Goal: Task Accomplishment & Management: Manage account settings

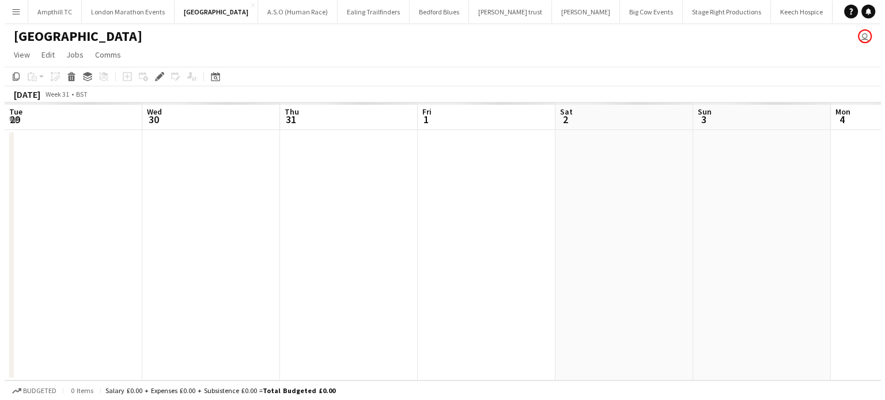
scroll to position [0, 396]
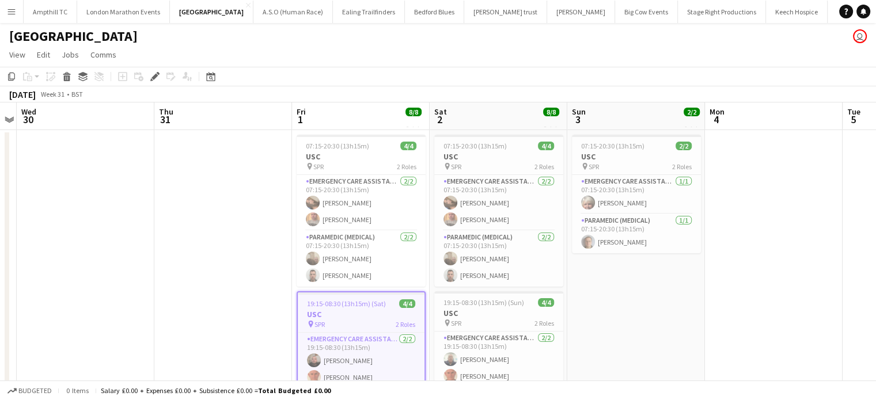
click at [2, 11] on button "Menu" at bounding box center [11, 11] width 23 height 23
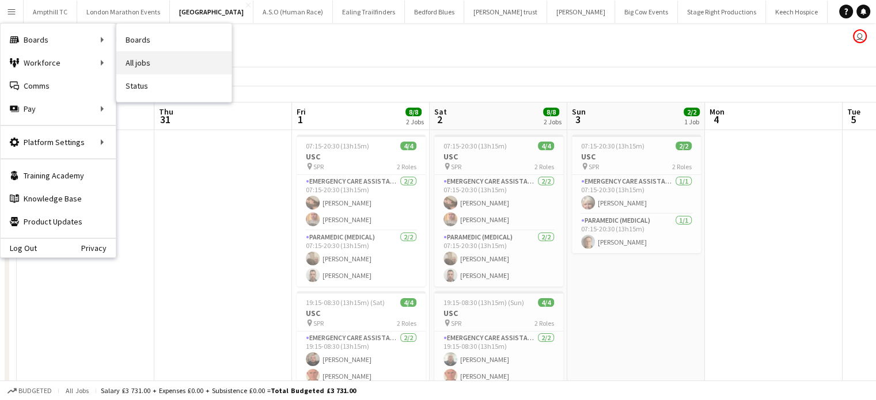
click at [136, 60] on link "All jobs" at bounding box center [173, 62] width 115 height 23
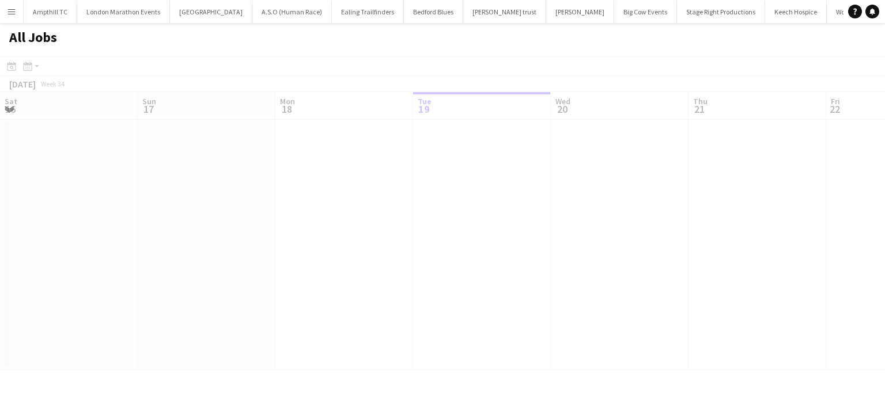
scroll to position [0, 275]
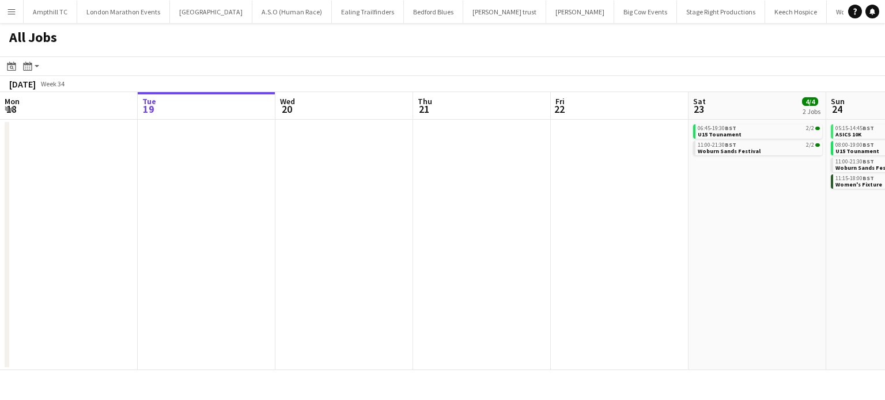
drag, startPoint x: 184, startPoint y: 200, endPoint x: 339, endPoint y: 202, distance: 154.9
click at [182, 199] on app-calendar-viewport "Sat 16 1/1 1 Job Sun 17 5/5 3 Jobs Mon 18 Tue 19 Wed 20 Thu 21 Fri 22 Sat 23 4/…" at bounding box center [442, 231] width 885 height 278
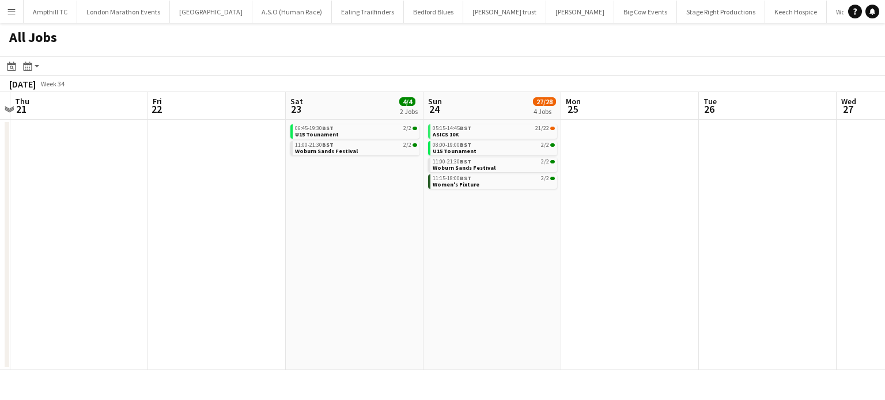
drag, startPoint x: 533, startPoint y: 212, endPoint x: 362, endPoint y: 216, distance: 171.1
click at [362, 216] on app-calendar-viewport "Mon 18 Tue 19 Wed 20 Thu 21 Fri 22 Sat 23 4/4 2 Jobs Sun 24 27/28 4 Jobs Mon 25…" at bounding box center [442, 231] width 885 height 278
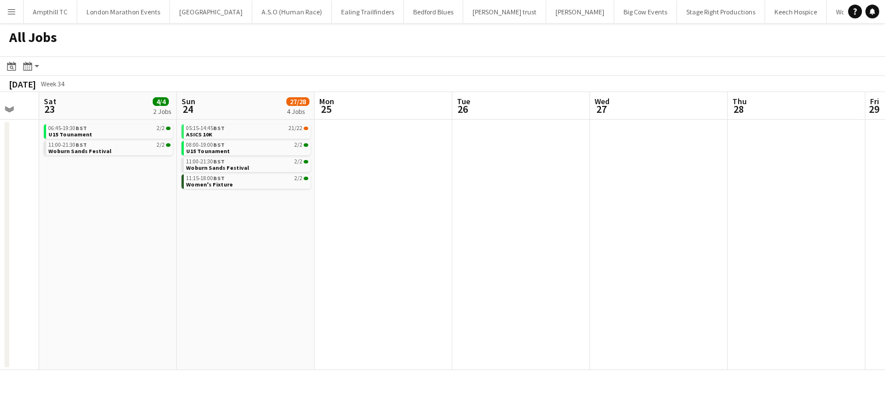
scroll to position [0, 277]
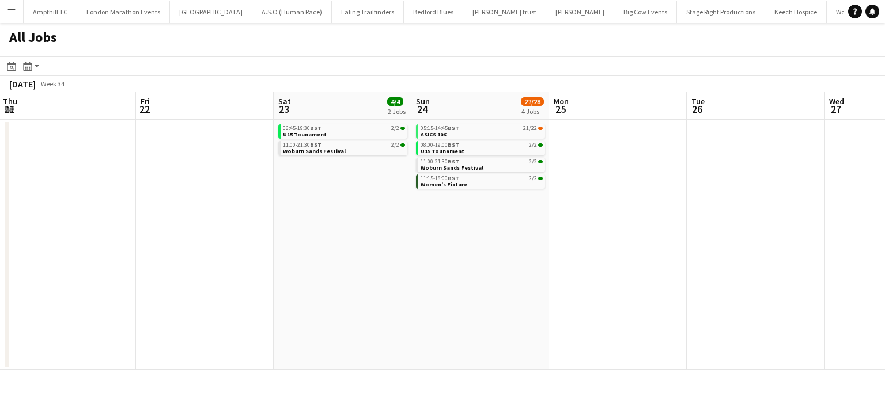
click at [165, 223] on app-all-jobs "All Jobs Date picker AUG 2025 AUG 2025 Monday M Tuesday T Wednesday W Thursday …" at bounding box center [442, 196] width 885 height 347
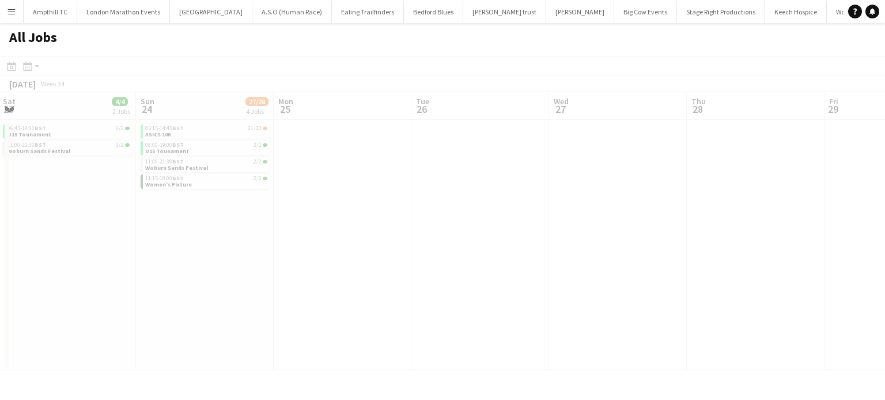
drag, startPoint x: 592, startPoint y: 218, endPoint x: 166, endPoint y: 209, distance: 426.3
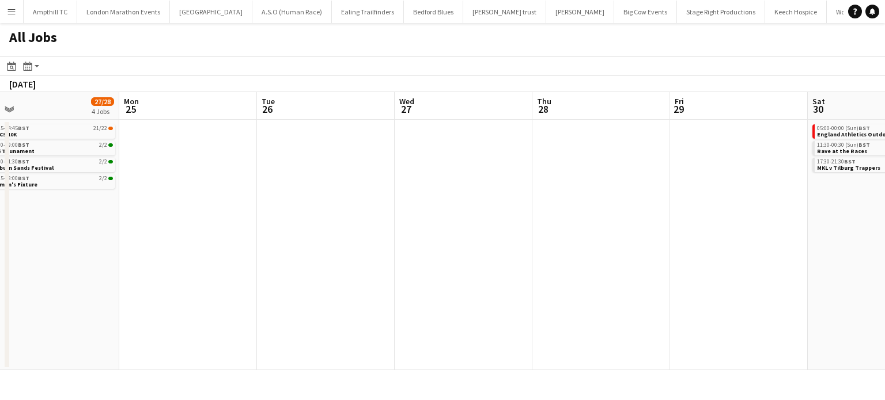
drag, startPoint x: 549, startPoint y: 276, endPoint x: 213, endPoint y: 200, distance: 344.8
click at [180, 207] on app-calendar-viewport "Thu 21 Fri 22 Sat 23 4/4 2 Jobs Sun 24 27/28 4 Jobs Mon 25 Tue 26 Wed 27 Thu 28…" at bounding box center [442, 231] width 885 height 278
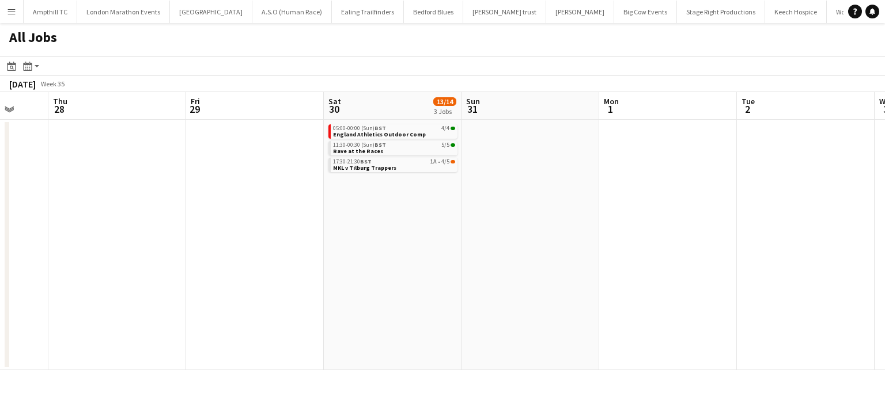
scroll to position [0, 406]
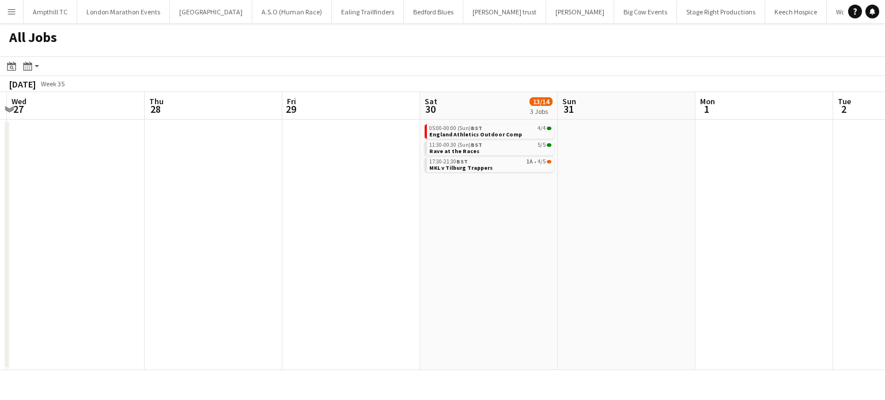
drag, startPoint x: 534, startPoint y: 231, endPoint x: 457, endPoint y: 223, distance: 78.2
click at [457, 223] on app-calendar-viewport "Sun 24 27/28 4 Jobs Mon 25 Tue 26 Wed 27 Thu 28 Fri 29 Sat 30 13/14 3 Jobs Sun …" at bounding box center [442, 231] width 885 height 278
click at [457, 135] on span "England Athletics Outdoor Comp" at bounding box center [475, 134] width 93 height 7
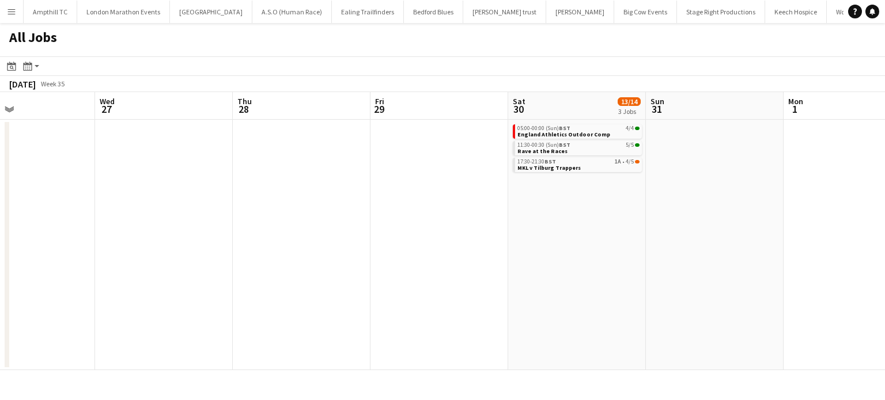
click at [207, 210] on app-all-jobs "All Jobs Date picker AUG 2025 AUG 2025 Monday M Tuesday T Wednesday W Thursday …" at bounding box center [442, 196] width 885 height 347
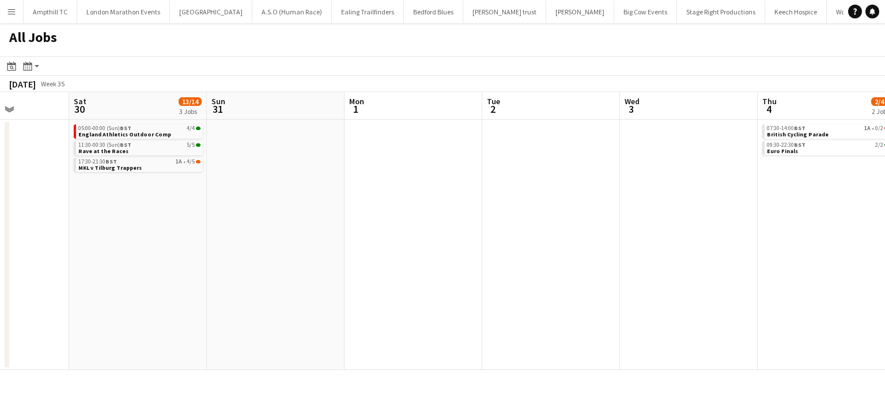
drag, startPoint x: 456, startPoint y: 198, endPoint x: 157, endPoint y: 207, distance: 299.0
click at [157, 207] on app-calendar-viewport "Tue 26 Wed 27 Thu 28 Fri 29 Sat 30 13/14 3 Jobs Sun 31 Mon 1 Tue 2 Wed 3 Thu 4 …" at bounding box center [442, 231] width 885 height 278
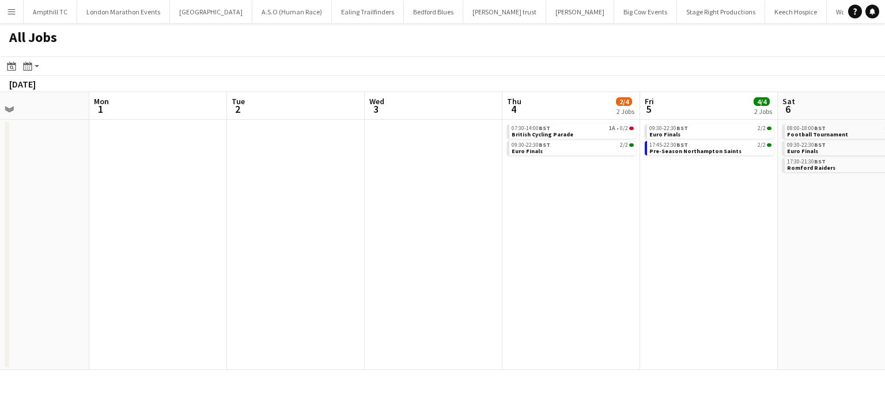
click at [382, 209] on app-all-jobs "All Jobs Date picker AUG 2025 AUG 2025 Monday M Tuesday T Wednesday W Thursday …" at bounding box center [442, 196] width 885 height 347
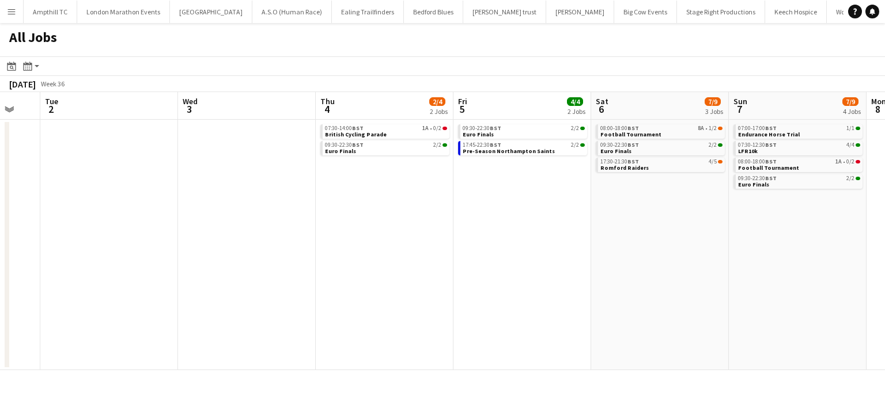
drag, startPoint x: 490, startPoint y: 188, endPoint x: 392, endPoint y: 184, distance: 98.0
click at [392, 184] on app-calendar-viewport "Sat 30 13/14 3 Jobs Sun 31 Mon 1 Tue 2 Wed 3 Thu 4 2/4 2 Jobs Fri 5 4/4 2 Jobs …" at bounding box center [442, 231] width 885 height 278
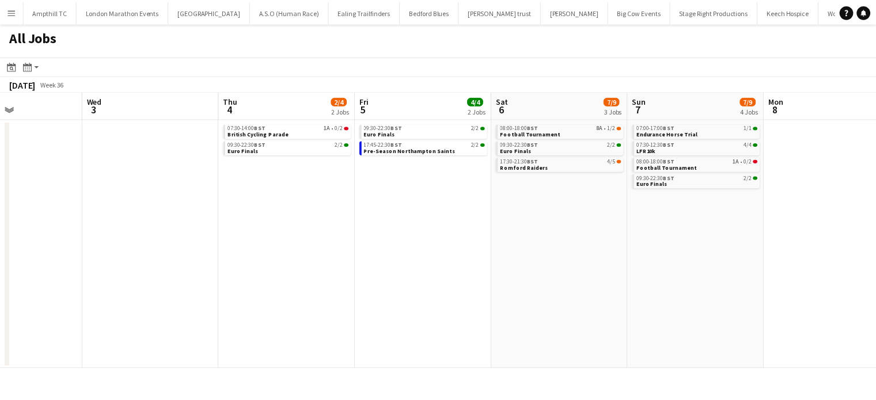
scroll to position [0, 495]
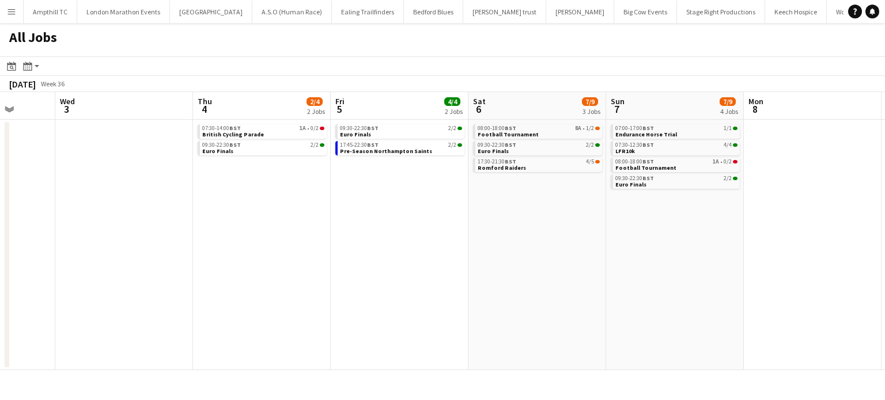
drag, startPoint x: 505, startPoint y: 212, endPoint x: 383, endPoint y: 216, distance: 121.6
click at [383, 216] on app-calendar-viewport "Sat 30 13/14 3 Jobs Sun 31 Mon 1 Tue 2 Wed 3 Thu 4 2/4 2 Jobs Fri 5 4/4 2 Jobs …" at bounding box center [442, 231] width 885 height 278
click at [541, 135] on link "08:00-18:00 BST 8A • 1/2 Football Tournament" at bounding box center [538, 130] width 122 height 13
click at [658, 214] on app-date-cell "07:00-17:00 BST 1/1 Endurance Horse Trial 07:30-12:30 BST 4/4 LFR10k 08:00-18:0…" at bounding box center [675, 245] width 138 height 251
click at [10, 14] on app-icon "Menu" at bounding box center [11, 11] width 9 height 9
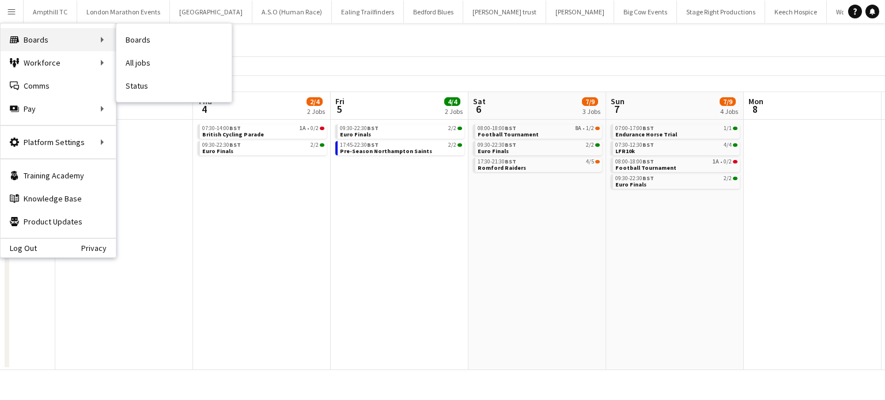
click at [51, 35] on div "Boards Boards" at bounding box center [58, 39] width 115 height 23
click at [93, 39] on div "Boards Boards" at bounding box center [58, 39] width 115 height 23
click at [146, 38] on link "Boards" at bounding box center [173, 39] width 115 height 23
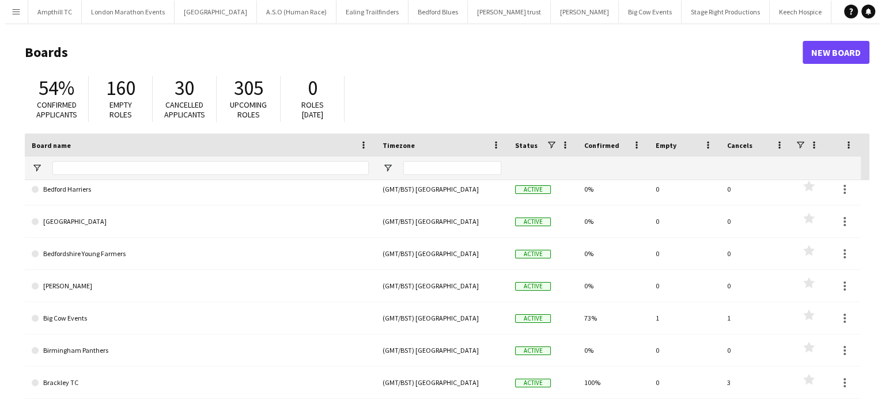
scroll to position [691, 0]
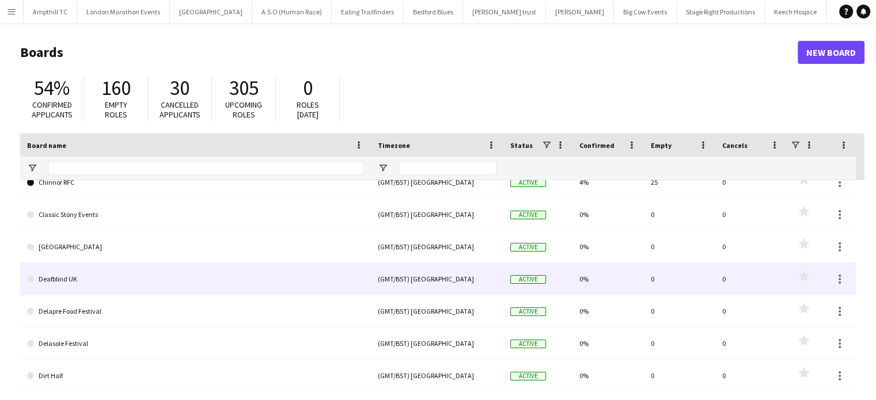
click at [153, 283] on link "Deafblind UK" at bounding box center [195, 279] width 337 height 32
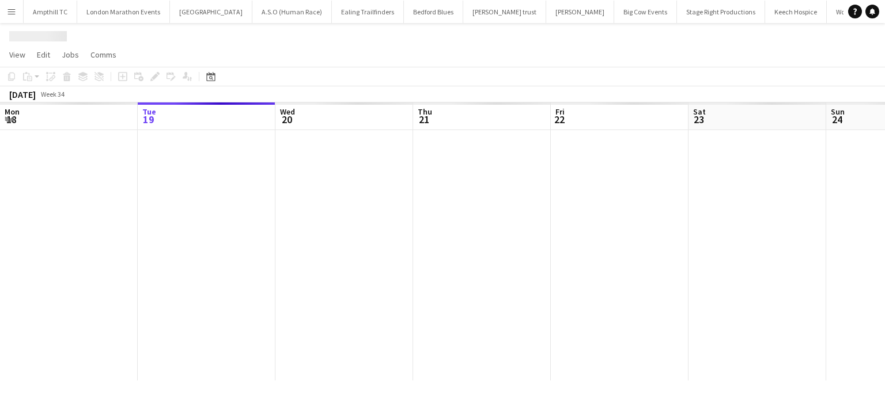
scroll to position [0, 1317]
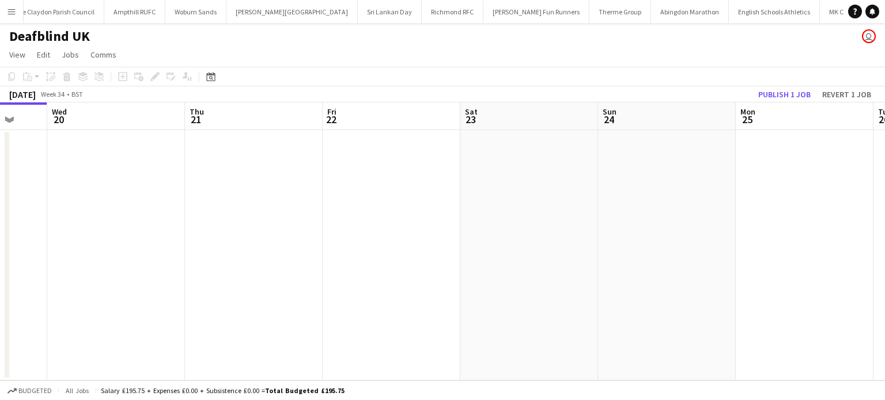
drag, startPoint x: 663, startPoint y: 214, endPoint x: 260, endPoint y: 222, distance: 402.7
click at [249, 222] on app-calendar-viewport "Sat 16 Sun 17 Mon 18 Tue 19 Wed 20 Thu 21 Fri 22 Sat 23 Sun 24 Mon 25 Tue 26 We…" at bounding box center [442, 242] width 885 height 278
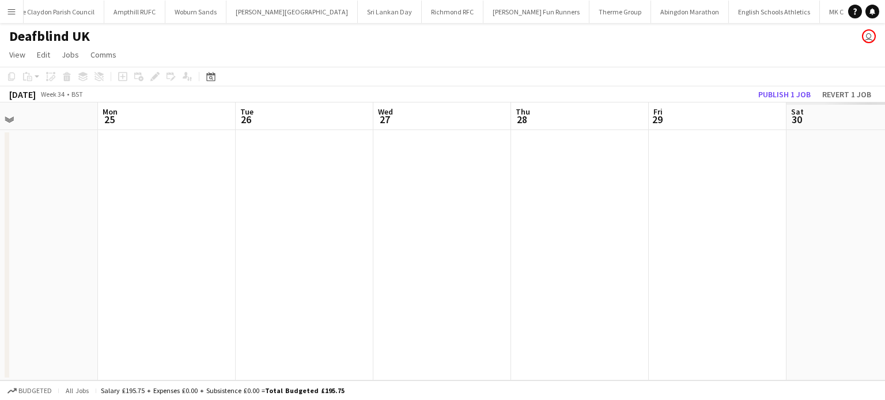
drag, startPoint x: 228, startPoint y: 219, endPoint x: 377, endPoint y: 215, distance: 149.8
click at [205, 219] on app-calendar-viewport "Fri 22 Sat 23 Sun 24 Mon 25 Tue 26 Wed 27 Thu 28 Fri 29 Sat 30 Sun 31 Mon 1 Tue…" at bounding box center [442, 242] width 885 height 278
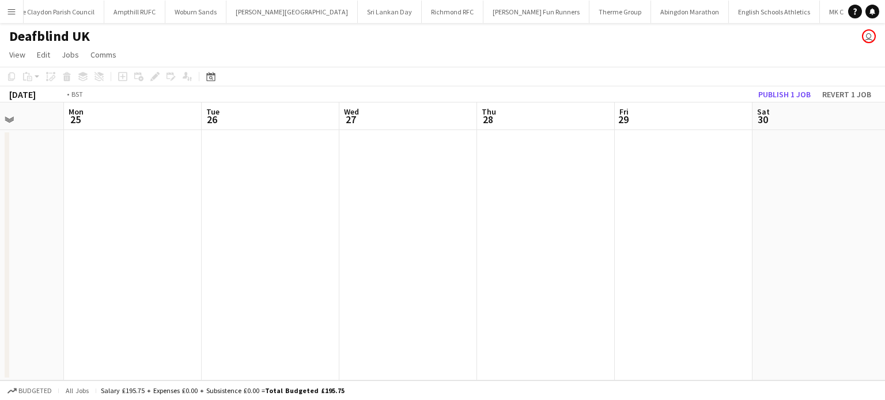
drag, startPoint x: 468, startPoint y: 215, endPoint x: 118, endPoint y: 221, distance: 349.7
click at [118, 221] on app-calendar-viewport "Fri 22 Sat 23 Sun 24 Mon 25 Tue 26 Wed 27 Thu 28 Fri 29 Sat 30 Sun 31 Mon 1 Tue…" at bounding box center [442, 242] width 885 height 278
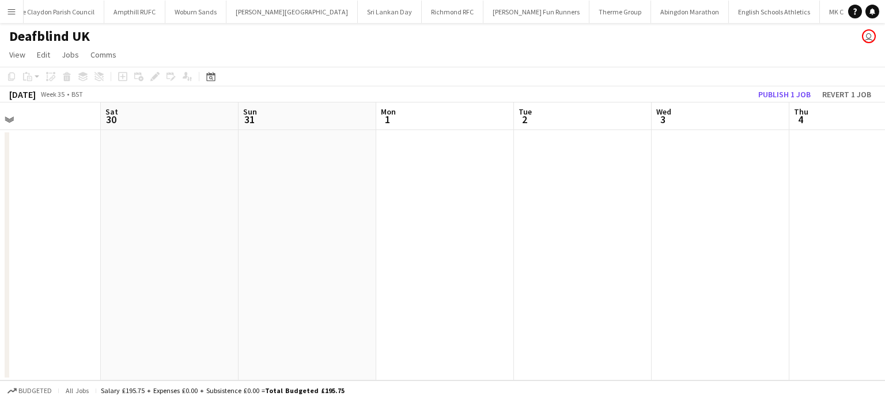
drag, startPoint x: 270, startPoint y: 220, endPoint x: 232, endPoint y: 203, distance: 42.0
click at [108, 220] on app-calendar-viewport "Tue 26 Wed 27 Thu 28 Fri 29 Sat 30 Sun 31 Mon 1 Tue 2 Wed 3 Thu 4 Fri 5 Sat 6" at bounding box center [442, 242] width 885 height 278
drag, startPoint x: 519, startPoint y: 202, endPoint x: 204, endPoint y: 202, distance: 314.5
click at [206, 202] on app-calendar-viewport "Wed 27 Thu 28 Fri 29 Sat 30 Sun 31 Mon 1 Tue 2 Wed 3 Thu 4 Fri 5 Sat 6 Sun 7 0/…" at bounding box center [442, 242] width 885 height 278
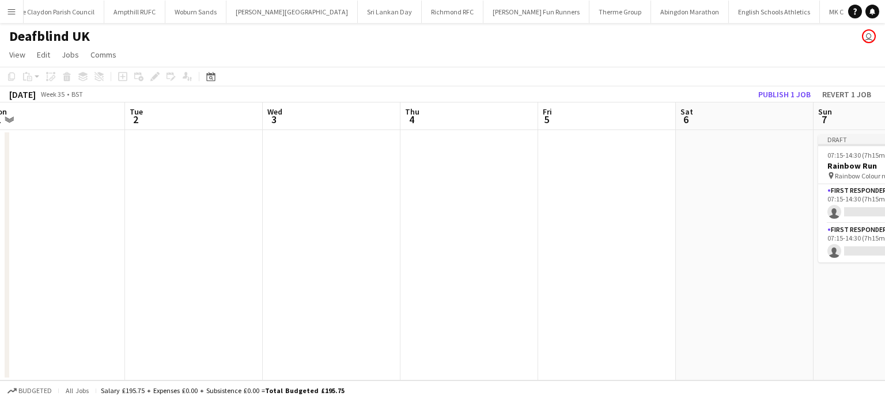
drag, startPoint x: 515, startPoint y: 188, endPoint x: 273, endPoint y: 180, distance: 242.1
click at [223, 190] on app-calendar-viewport "Fri 29 Sat 30 Sun 31 Mon 1 Tue 2 Wed 3 Thu 4 Fri 5 Sat 6 Sun 7 0/2 1 Job Mon 8 …" at bounding box center [442, 242] width 885 height 278
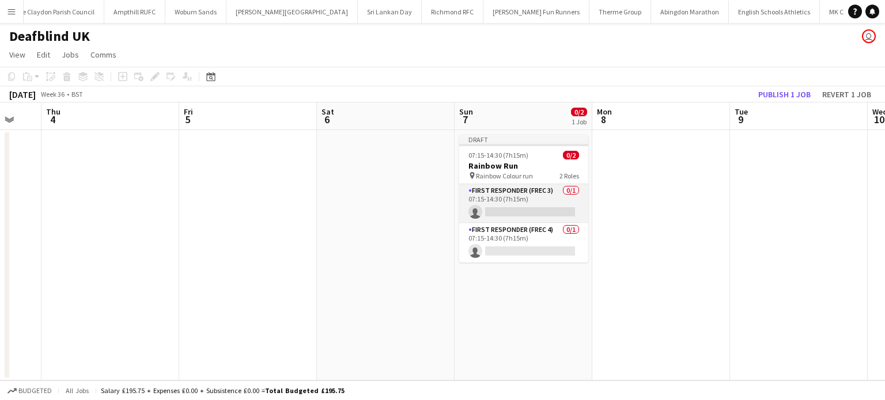
click at [514, 214] on app-card-role "First Responder (FREC 3) 0/1 07:15-14:30 (7h15m) single-neutral-actions" at bounding box center [523, 203] width 129 height 39
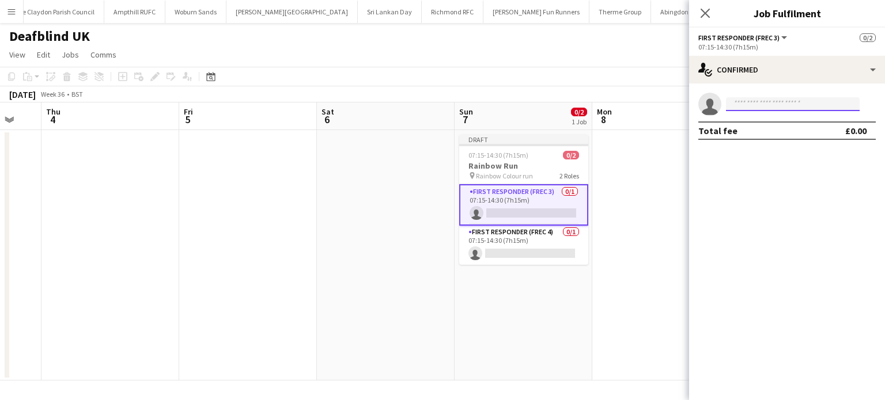
click at [767, 110] on input at bounding box center [793, 104] width 134 height 14
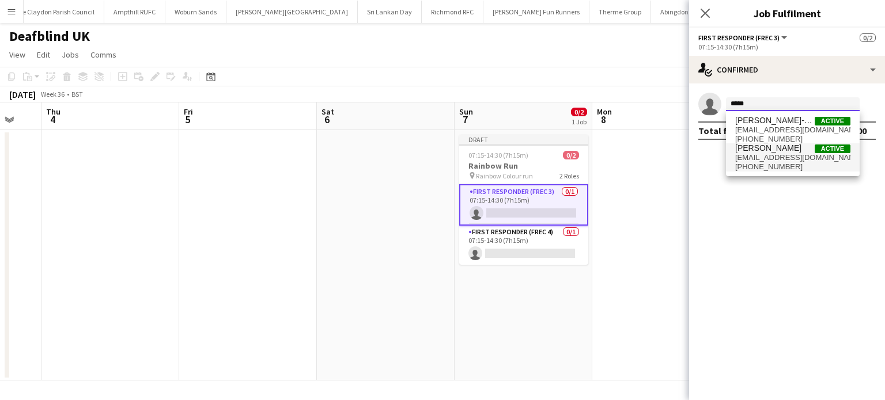
type input "*****"
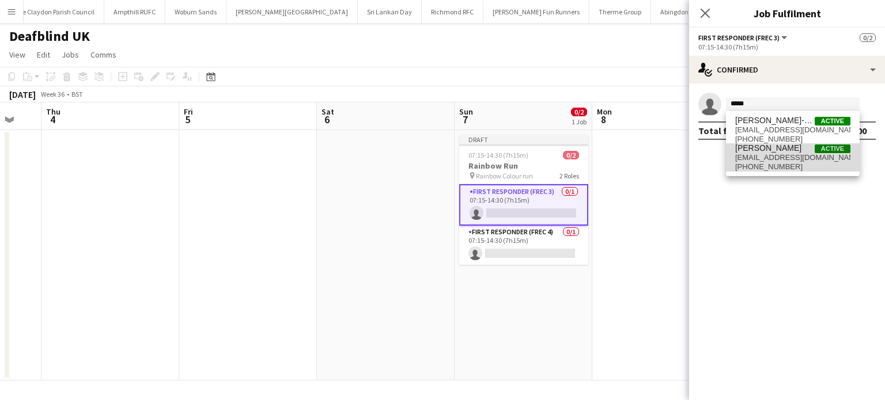
click at [772, 147] on span "Alice Little Active" at bounding box center [792, 148] width 115 height 10
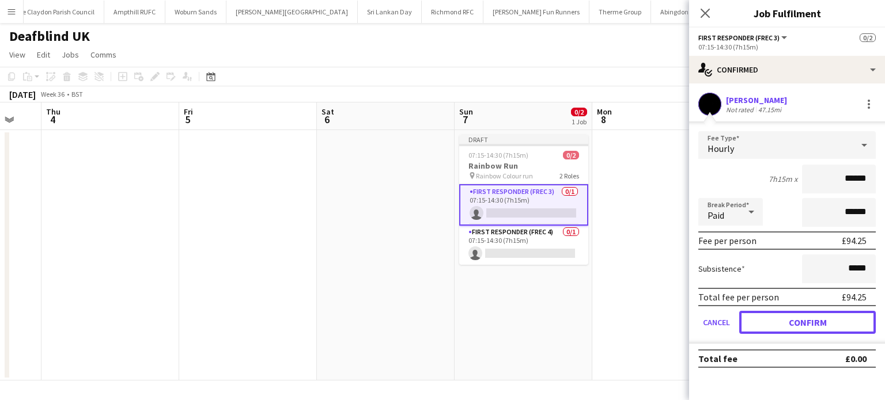
drag, startPoint x: 791, startPoint y: 318, endPoint x: 790, endPoint y: 294, distance: 24.2
click at [791, 320] on button "Confirm" at bounding box center [807, 322] width 137 height 23
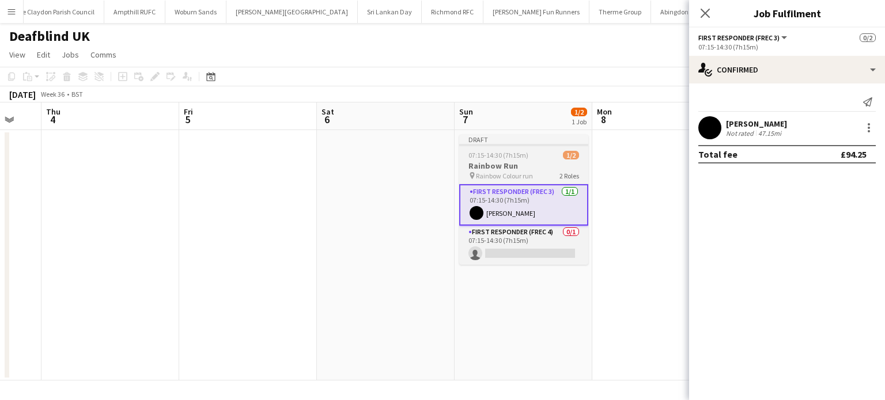
click at [534, 156] on div "07:15-14:30 (7h15m) 1/2" at bounding box center [523, 155] width 129 height 9
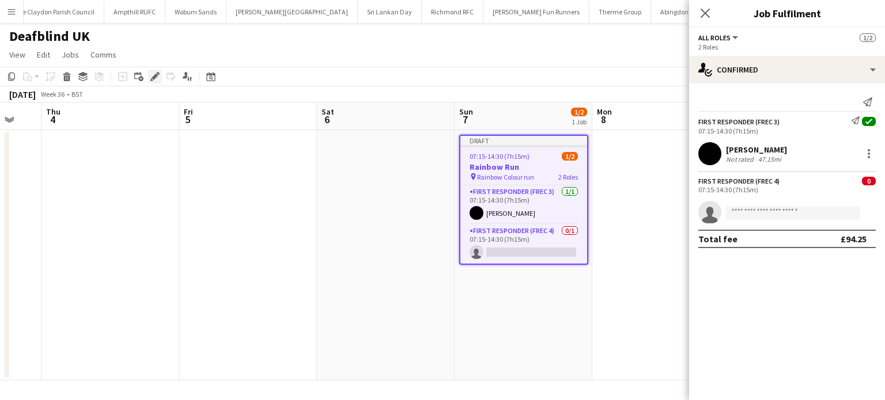
click at [156, 80] on icon "Edit" at bounding box center [154, 76] width 9 height 9
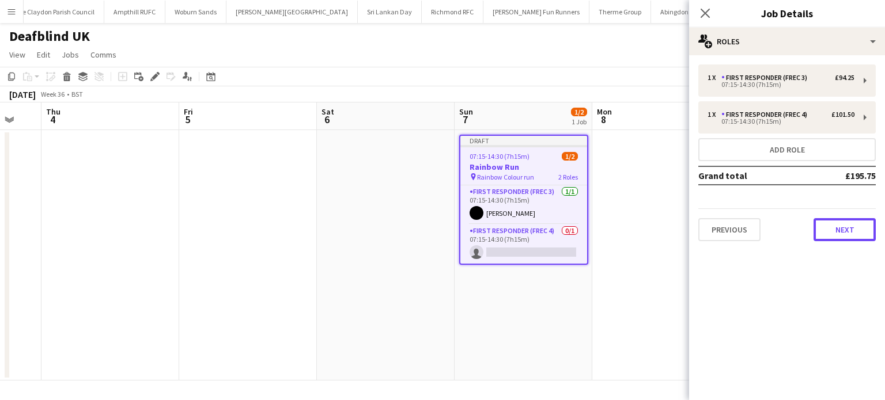
click at [839, 225] on button "Next" at bounding box center [844, 229] width 62 height 23
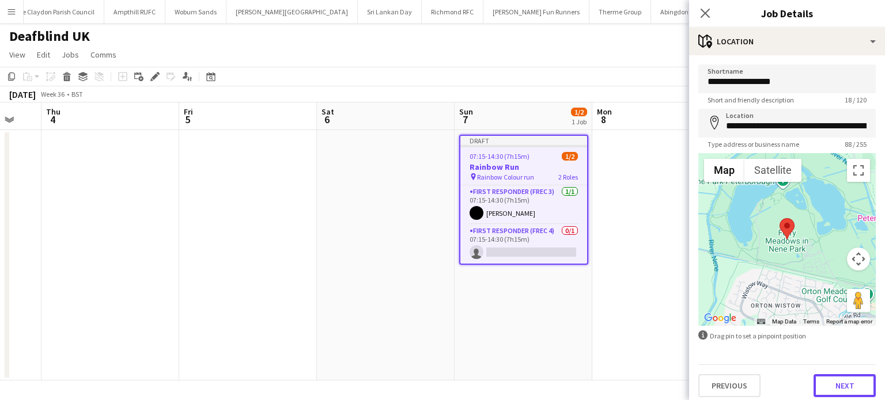
click at [841, 382] on button "Next" at bounding box center [844, 385] width 62 height 23
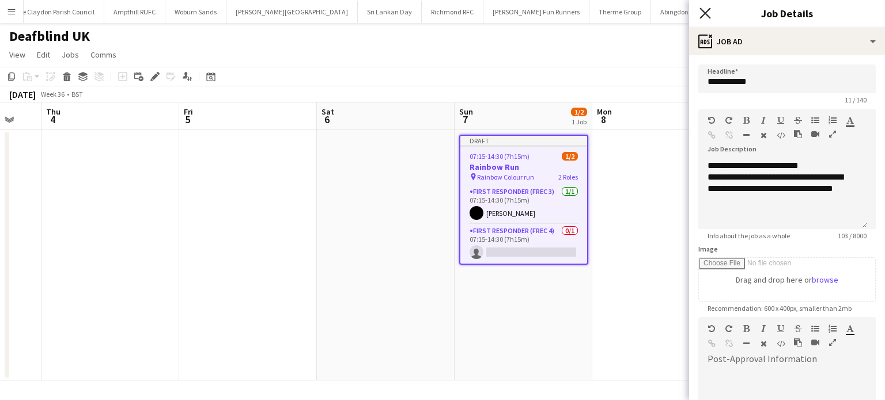
click at [706, 11] on icon "Close pop-in" at bounding box center [704, 12] width 11 height 11
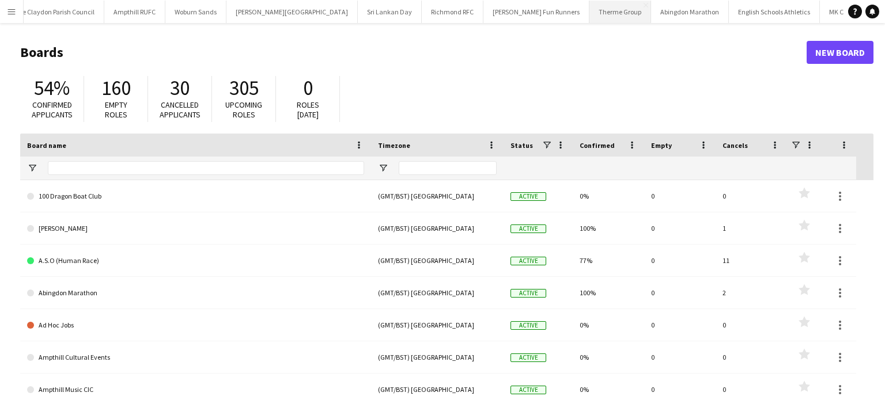
scroll to position [0, 1316]
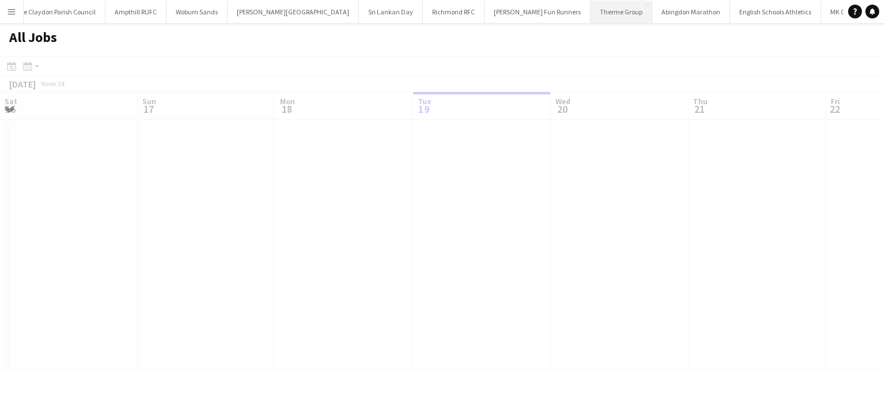
scroll to position [0, 275]
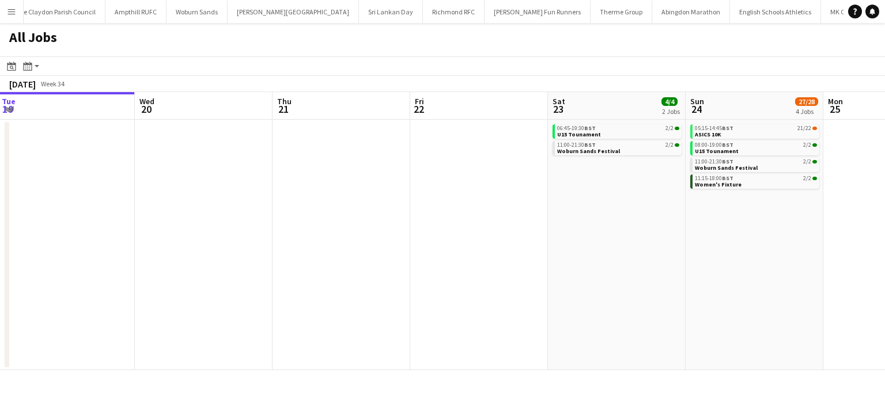
drag, startPoint x: 562, startPoint y: 235, endPoint x: 169, endPoint y: 257, distance: 394.0
click at [173, 259] on app-calendar-viewport "Sat 16 1/1 1 Job Sun 17 5/5 3 Jobs Mon 18 Tue 19 Wed 20 Thu 21 Fri 22 Sat 23 4/…" at bounding box center [442, 231] width 885 height 278
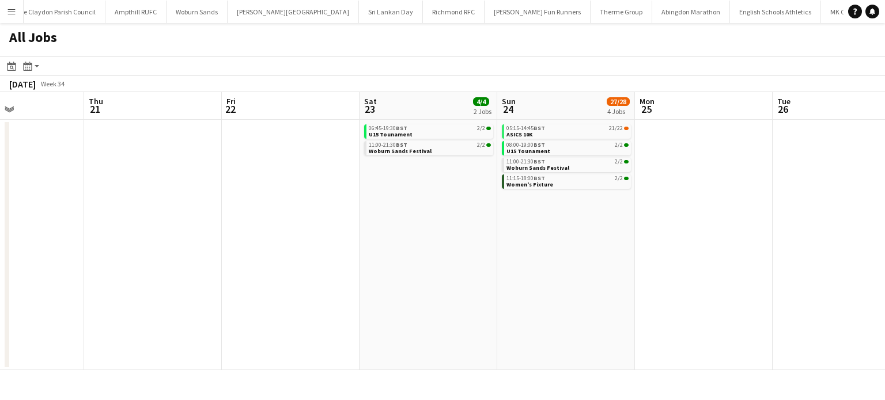
drag, startPoint x: 739, startPoint y: 253, endPoint x: 332, endPoint y: 259, distance: 407.2
click at [261, 267] on app-calendar-viewport "Mon 18 Tue 19 Wed 20 Thu 21 Fri 22 Sat 23 4/4 2 Jobs Sun 24 27/28 4 Jobs Mon 25…" at bounding box center [442, 231] width 885 height 278
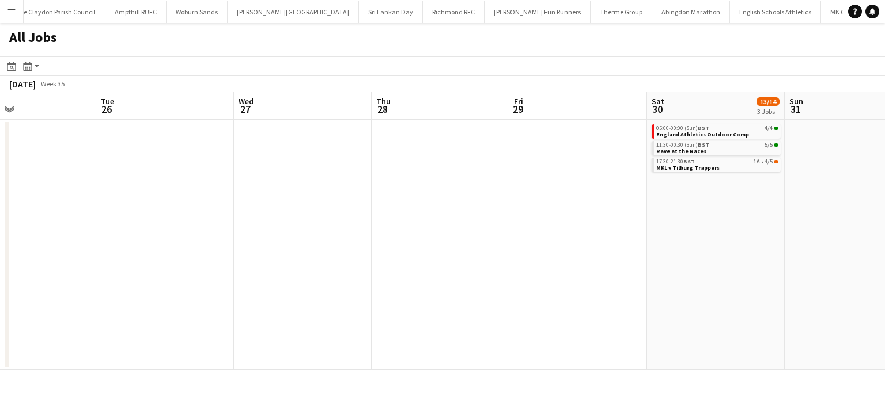
click at [145, 267] on app-all-jobs "All Jobs Date picker AUG 2025 AUG 2025 Monday M Tuesday T Wednesday W Thursday …" at bounding box center [442, 196] width 885 height 347
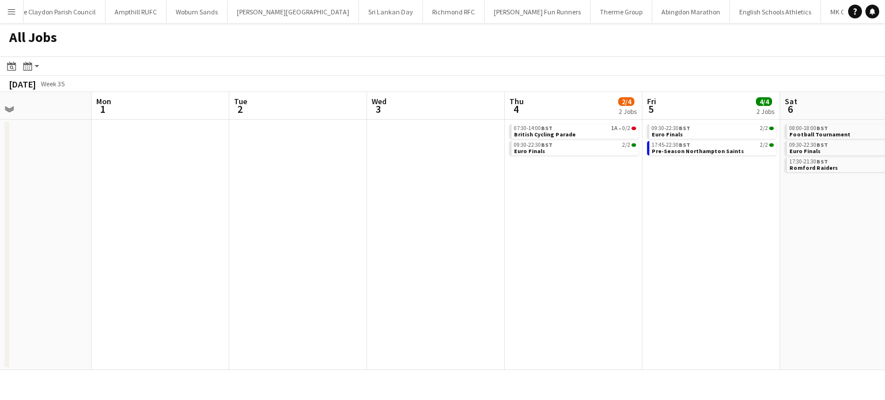
drag, startPoint x: 265, startPoint y: 253, endPoint x: 394, endPoint y: 248, distance: 129.1
click at [122, 253] on app-calendar-viewport "Thu 28 Fri 29 Sat 30 13/14 3 Jobs Sun 31 Mon 1 Tue 2 Wed 3 Thu 4 2/4 2 Jobs Fri…" at bounding box center [442, 231] width 885 height 278
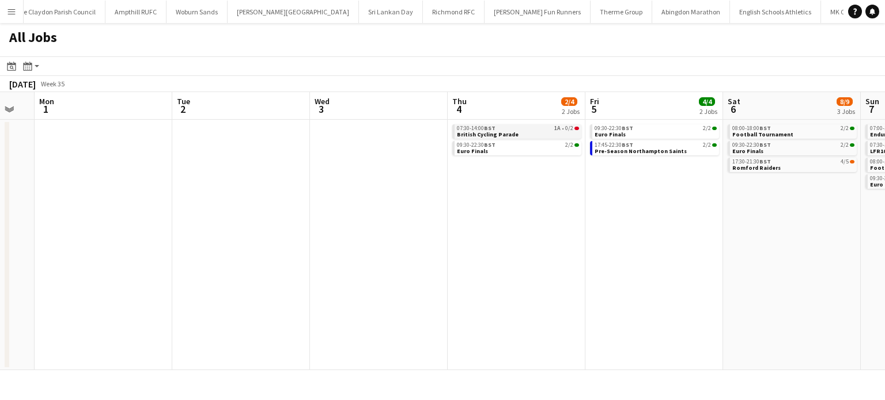
click at [514, 133] on link "07:30-14:00 BST 1A • 0/2 British Cycling Parade" at bounding box center [518, 130] width 122 height 13
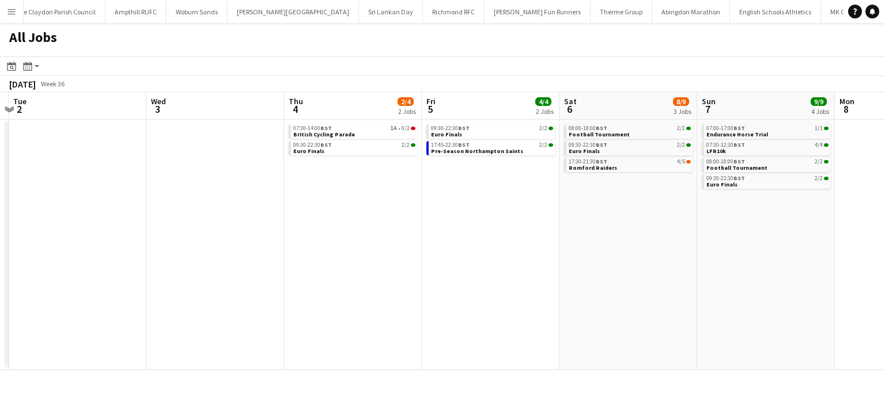
scroll to position [0, 414]
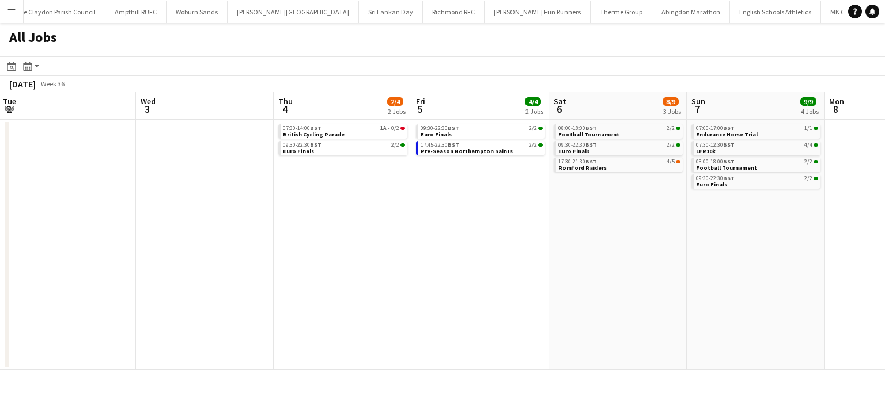
drag, startPoint x: 578, startPoint y: 202, endPoint x: 521, endPoint y: 202, distance: 57.0
click at [521, 202] on app-calendar-viewport "Sat 30 13/14 3 Jobs Sun 31 Mon 1 Tue 2 Wed 3 Thu 4 2/4 2 Jobs Fri 5 4/4 2 Jobs …" at bounding box center [442, 231] width 885 height 278
click at [339, 151] on link "09:30-22:30 BST 2/2 Euro Finals" at bounding box center [343, 147] width 122 height 13
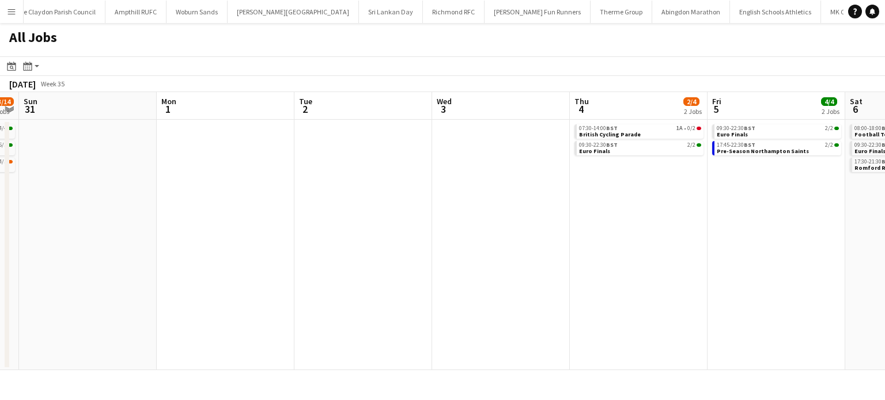
scroll to position [0, 528]
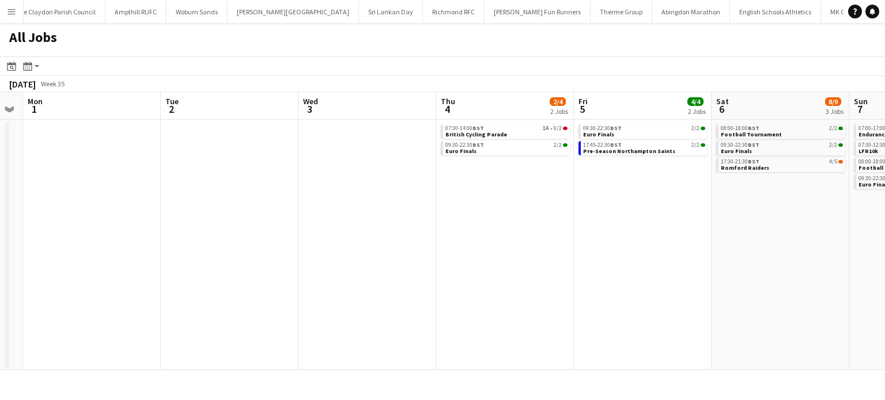
drag, startPoint x: 204, startPoint y: 282, endPoint x: 369, endPoint y: 257, distance: 166.1
click at [334, 283] on app-calendar-viewport "Thu 28 Fri 29 Sat 30 13/14 3 Jobs Sun 31 Mon 1 Tue 2 Wed 3 Thu 4 2/4 2 Jobs Fri…" at bounding box center [442, 231] width 885 height 278
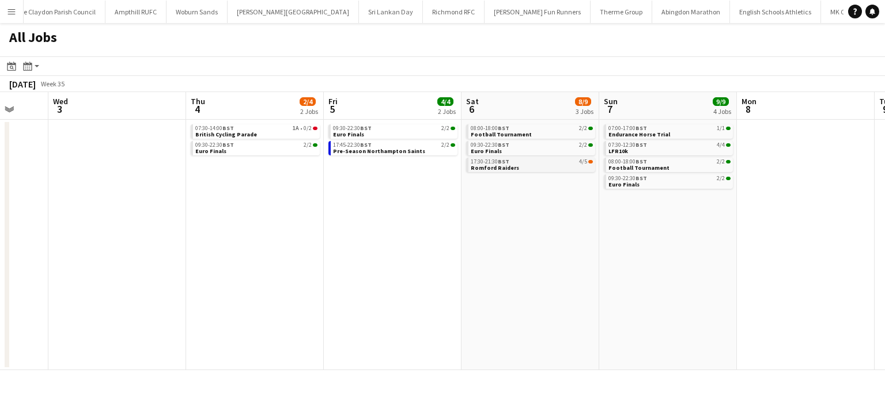
drag, startPoint x: 764, startPoint y: 195, endPoint x: 533, endPoint y: 167, distance: 232.6
click at [486, 189] on app-calendar-viewport "Sat 30 13/14 3 Jobs Sun 31 Mon 1 Tue 2 Wed 3 Thu 4 2/4 2 Jobs Fri 5 4/4 2 Jobs …" at bounding box center [442, 231] width 885 height 278
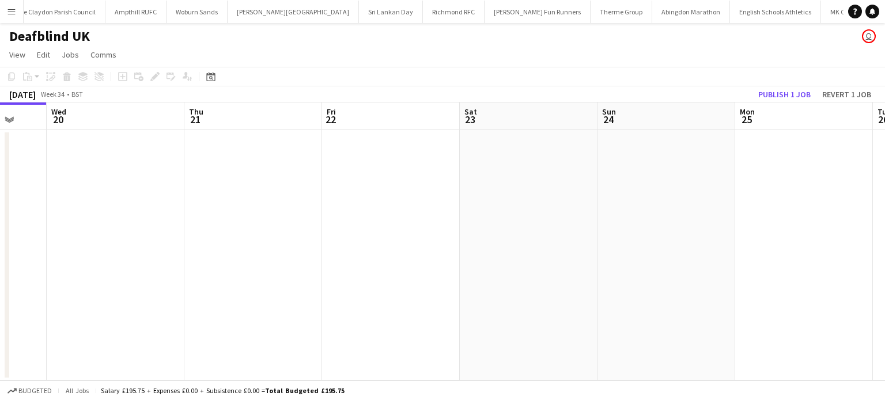
drag, startPoint x: 714, startPoint y: 200, endPoint x: 387, endPoint y: 193, distance: 326.6
click at [295, 204] on app-calendar-viewport "Sat 16 Sun 17 Mon 18 Tue 19 Wed 20 Thu 21 Fri 22 Sat 23 Sun 24 Mon 25 Tue 26 We…" at bounding box center [442, 242] width 885 height 278
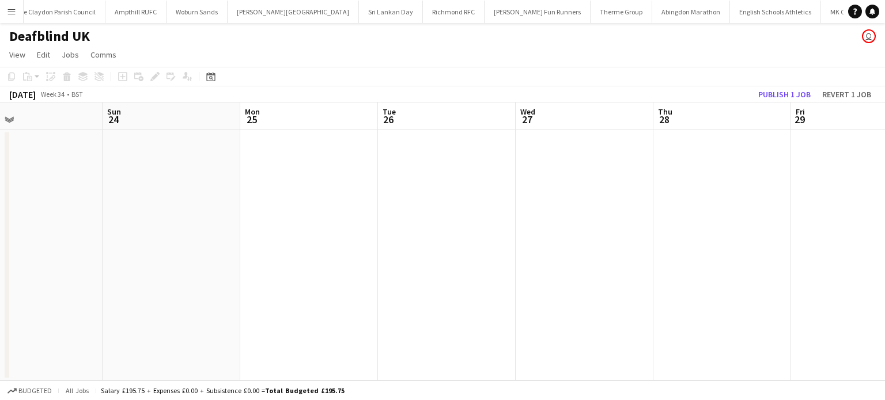
drag, startPoint x: 605, startPoint y: 191, endPoint x: 506, endPoint y: 192, distance: 99.1
click at [196, 201] on app-calendar-viewport "Wed 20 Thu 21 Fri 22 Sat 23 Sun 24 Mon 25 Tue 26 Wed 27 Thu 28 Fri 29 Sat 30 Su…" at bounding box center [442, 242] width 885 height 278
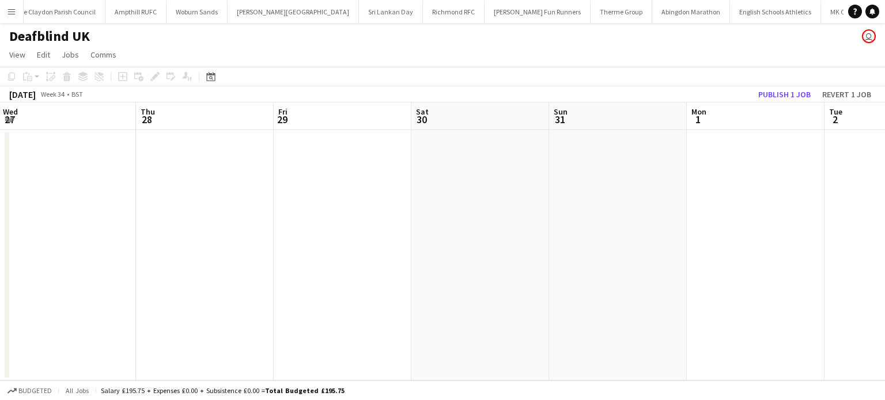
drag, startPoint x: 535, startPoint y: 202, endPoint x: 271, endPoint y: 202, distance: 263.8
click at [267, 205] on app-calendar-viewport "Sun 24 Mon 25 Tue 26 Wed 27 Thu 28 Fri 29 Sat 30 Sun 31 Mon 1 Tue 2 Wed 3 Thu 4" at bounding box center [442, 242] width 885 height 278
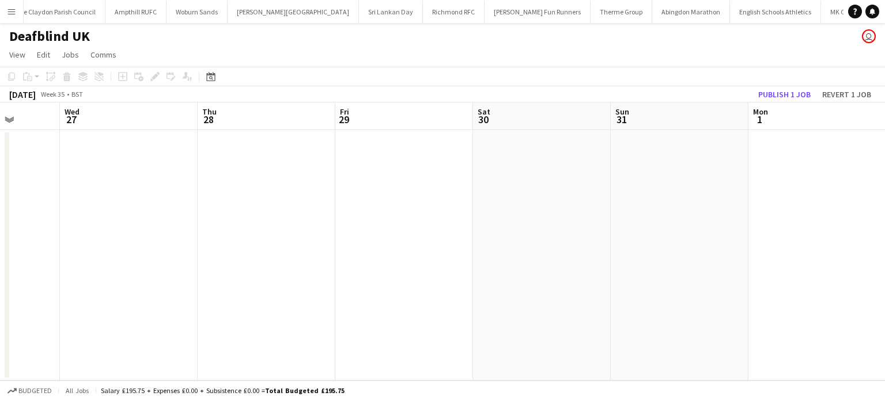
drag, startPoint x: 392, startPoint y: 193, endPoint x: 357, endPoint y: 191, distance: 34.6
click at [353, 193] on app-calendar-viewport "Sun 24 Mon 25 Tue 26 Wed 27 Thu 28 Fri 29 Sat 30 Sun 31 Mon 1 Tue 2 Wed 3 Thu 4" at bounding box center [442, 242] width 885 height 278
drag, startPoint x: 499, startPoint y: 184, endPoint x: 367, endPoint y: 180, distance: 132.5
click at [323, 184] on app-calendar-viewport "Wed 27 Thu 28 Fri 29 Sat 30 Sun 31 Mon 1 Tue 2 Wed 3 Thu 4 Fri 5 Sat 6 Sun 7 1/…" at bounding box center [442, 242] width 885 height 278
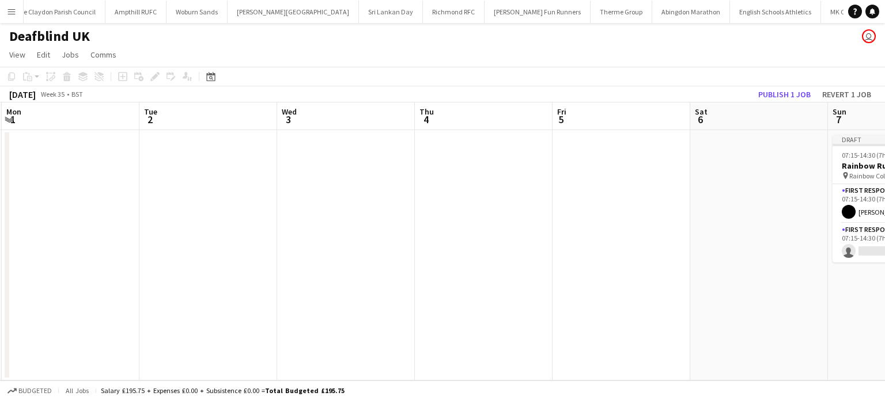
drag, startPoint x: 505, startPoint y: 179, endPoint x: 212, endPoint y: 193, distance: 293.5
click at [237, 193] on app-calendar-viewport "Fri 29 Sat 30 Sun 31 Mon 1 Tue 2 Wed 3 Thu 4 Fri 5 Sat 6 Sun 7 1/2 1 Job Mon 8 …" at bounding box center [442, 242] width 885 height 278
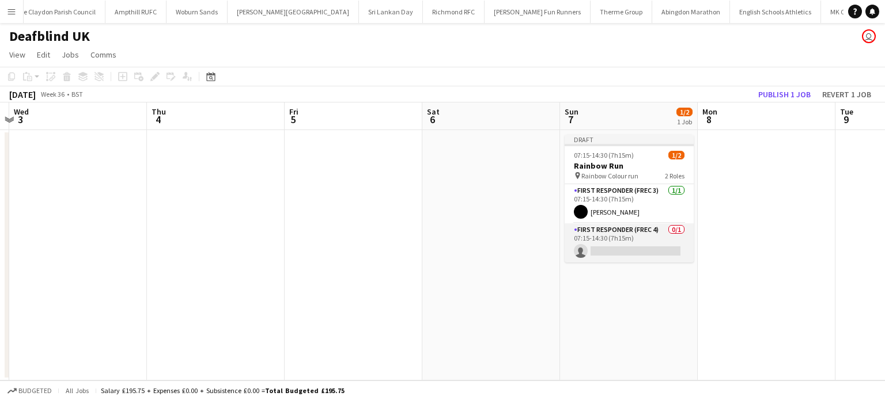
click at [630, 252] on app-card-role "First Responder (FREC 4) 0/1 07:15-14:30 (7h15m) single-neutral-actions" at bounding box center [628, 242] width 129 height 39
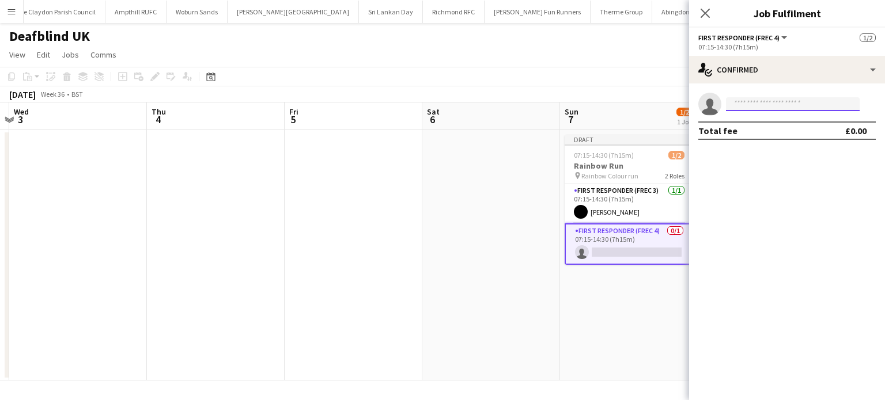
click at [776, 105] on input at bounding box center [793, 104] width 134 height 14
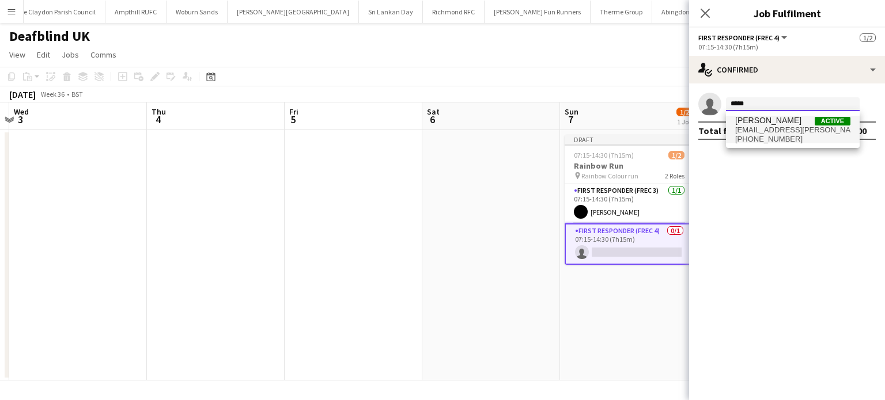
type input "*****"
click at [776, 130] on span "amber.chambers@aams-amb.co.uk" at bounding box center [792, 130] width 115 height 9
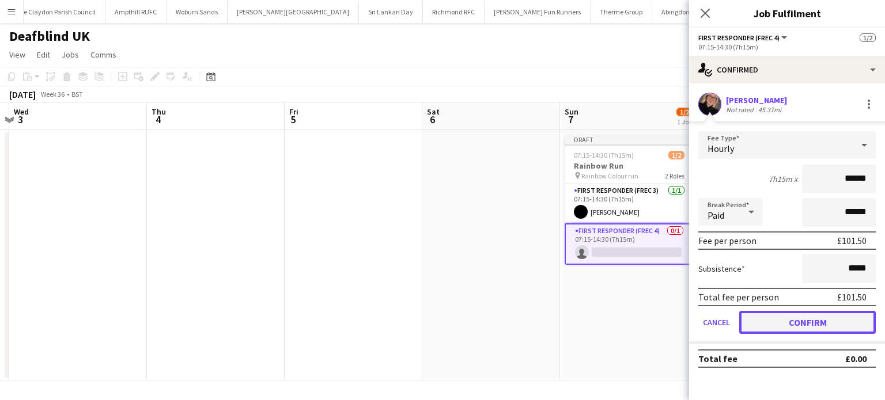
click at [797, 323] on button "Confirm" at bounding box center [807, 322] width 137 height 23
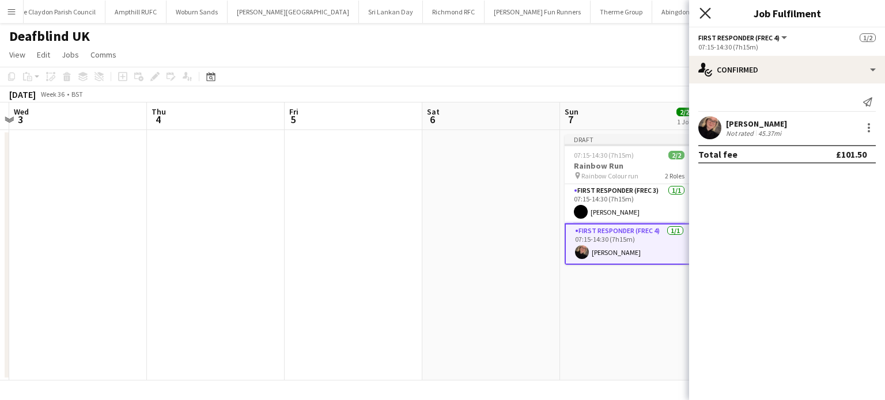
click at [710, 10] on icon "Close pop-in" at bounding box center [704, 12] width 11 height 11
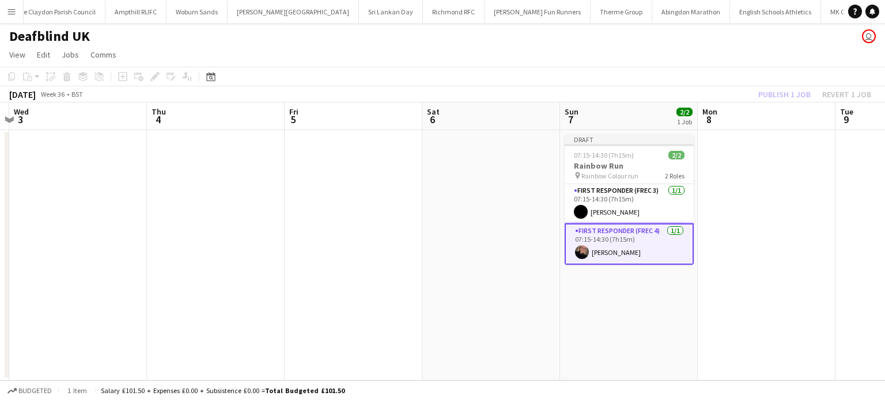
click at [782, 98] on div "Publish 1 job Revert 1 job" at bounding box center [814, 94] width 141 height 15
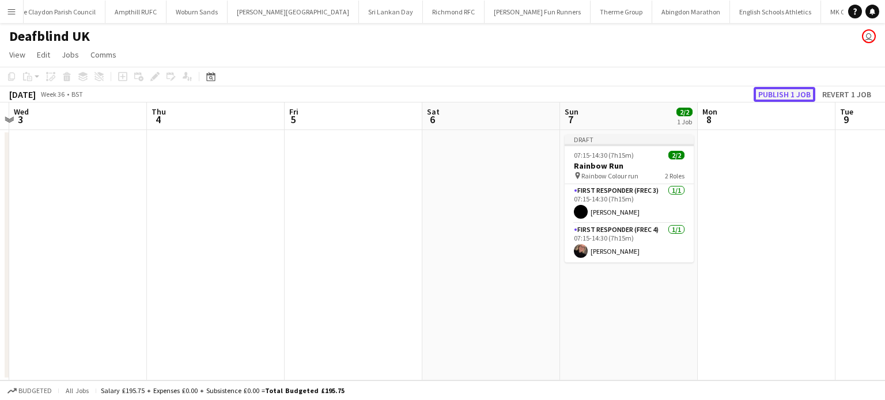
click at [783, 94] on button "Publish 1 job" at bounding box center [784, 94] width 62 height 15
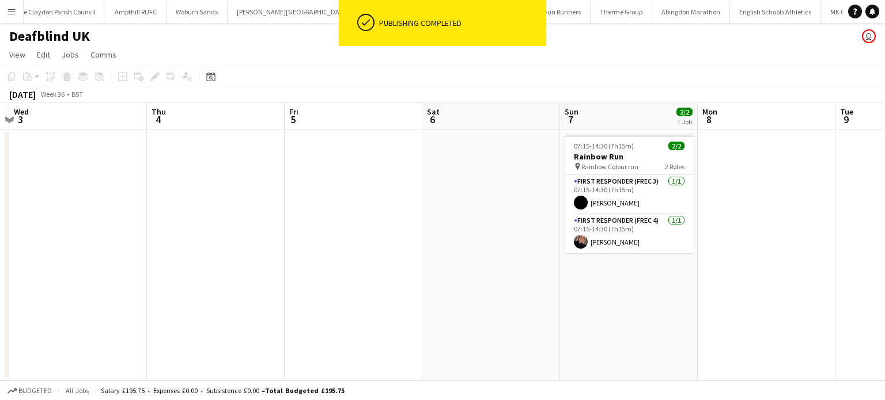
click at [12, 18] on button "Menu" at bounding box center [11, 11] width 23 height 23
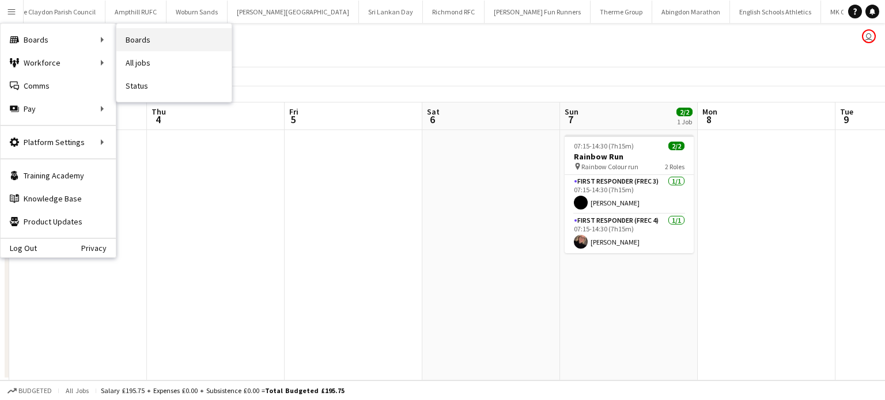
click at [173, 41] on link "Boards" at bounding box center [173, 39] width 115 height 23
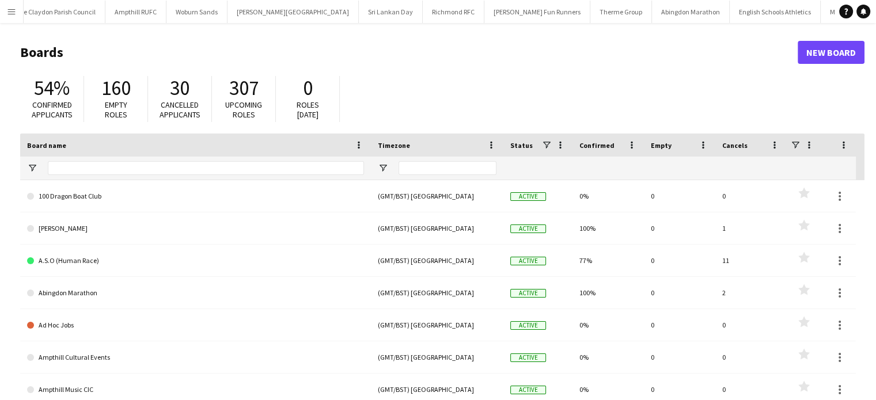
click at [7, 14] on app-icon "Menu" at bounding box center [11, 11] width 9 height 9
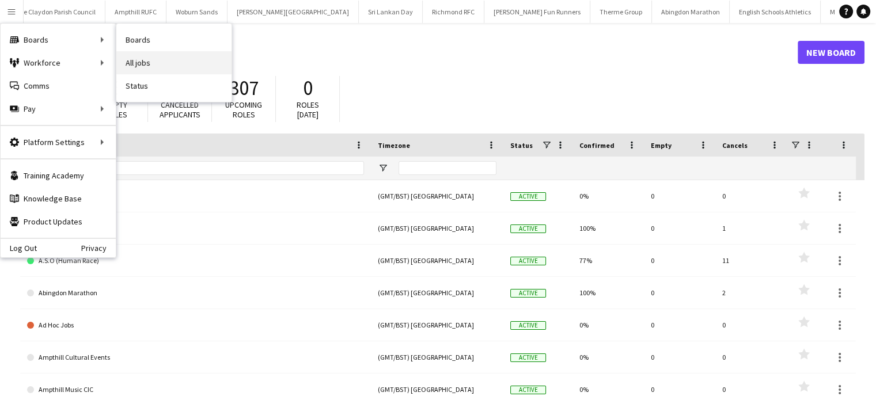
click at [137, 58] on link "All jobs" at bounding box center [173, 62] width 115 height 23
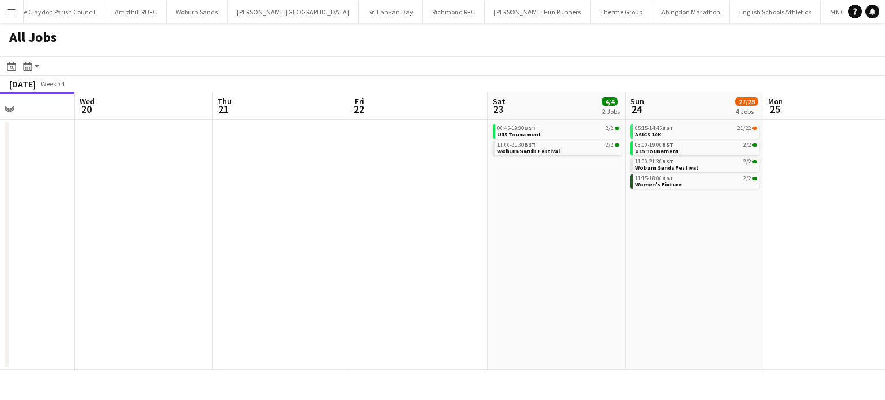
drag, startPoint x: 496, startPoint y: 200, endPoint x: 60, endPoint y: 192, distance: 436.1
click at [52, 195] on app-calendar-viewport "Sat 16 1/1 1 Job Sun 17 5/5 3 Jobs Mon 18 Tue 19 Wed 20 Thu 21 Fri 22 Sat 23 4/…" at bounding box center [442, 231] width 885 height 278
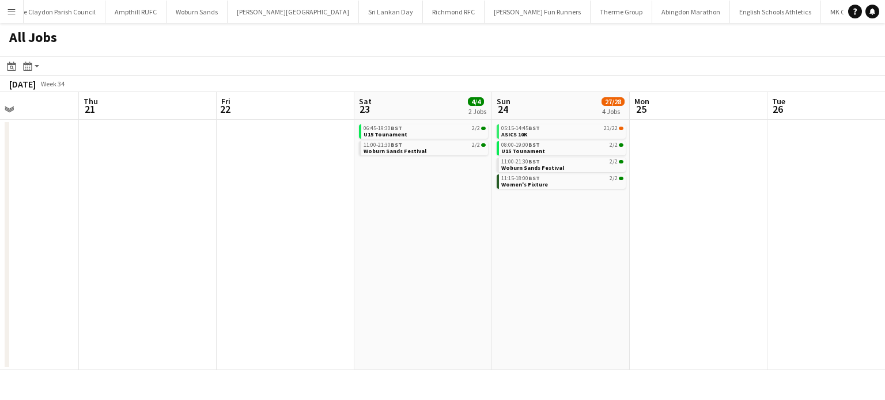
click at [34, 200] on app-all-jobs "All Jobs Date picker AUG 2025 AUG 2025 Monday M Tuesday T Wednesday W Thursday …" at bounding box center [442, 196] width 885 height 347
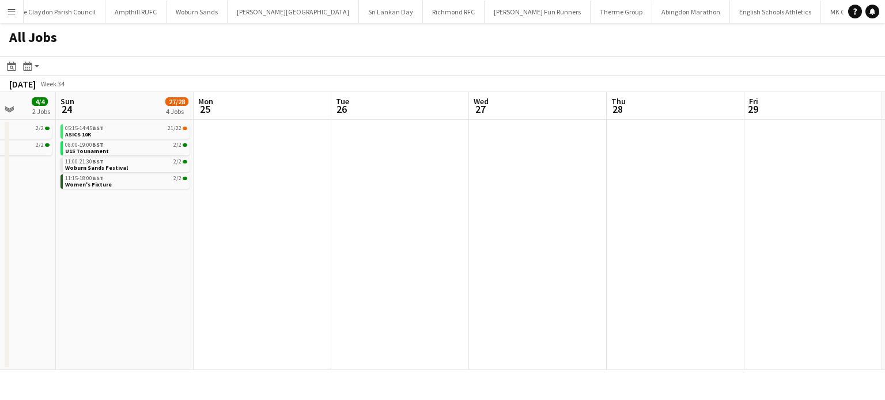
drag, startPoint x: 383, startPoint y: 204, endPoint x: 189, endPoint y: 200, distance: 193.6
click at [170, 200] on app-calendar-viewport "Wed 20 Thu 21 Fri 22 Sat 23 4/4 2 Jobs Sun 24 27/28 4 Jobs Mon 25 Tue 26 Wed 27…" at bounding box center [442, 231] width 885 height 278
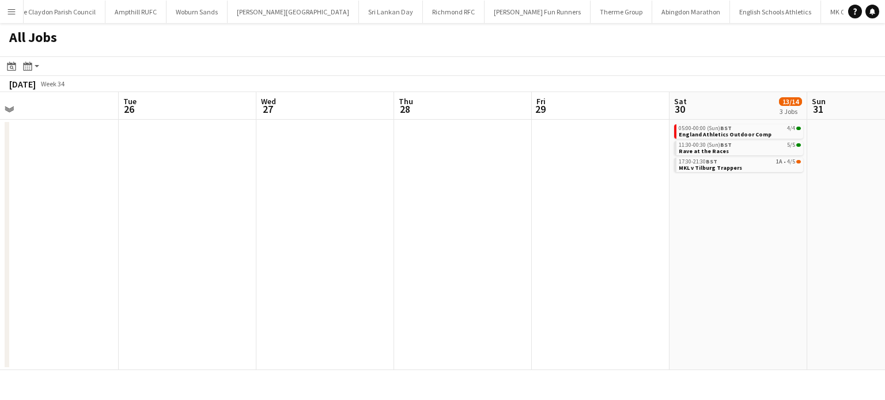
scroll to position [0, 357]
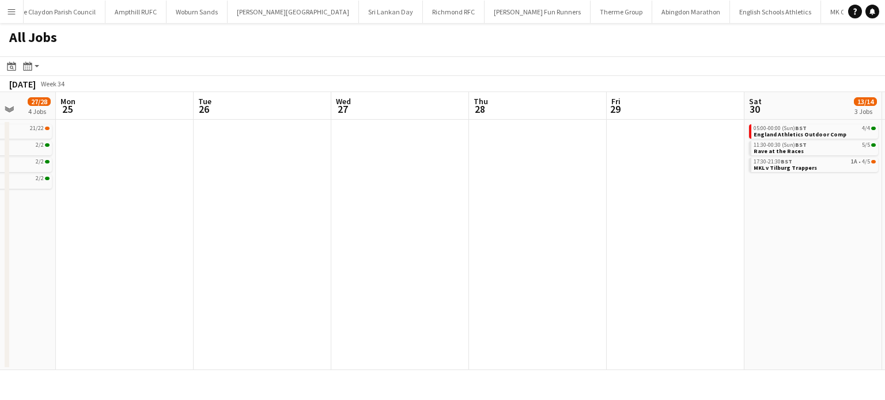
click at [60, 200] on app-all-jobs "All Jobs Date picker AUG 2025 AUG 2025 Monday M Tuesday T Wednesday W Thursday …" at bounding box center [442, 196] width 885 height 347
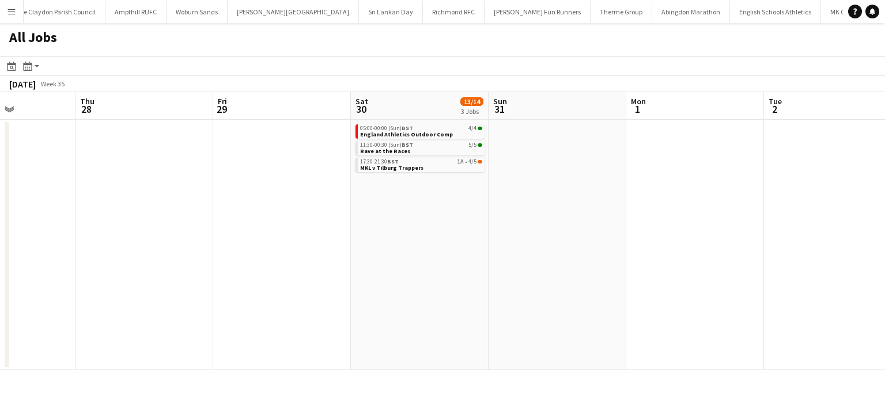
scroll to position [0, 406]
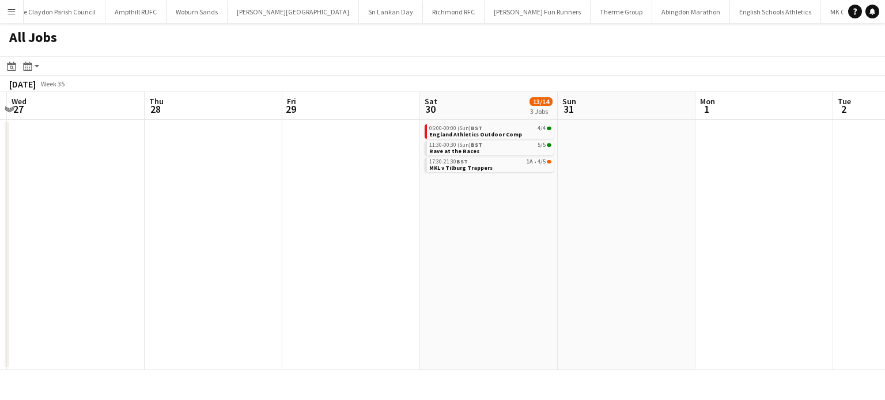
drag, startPoint x: 645, startPoint y: 209, endPoint x: 501, endPoint y: 209, distance: 144.6
click at [498, 209] on app-calendar-viewport "Sun 24 27/28 4 Jobs Mon 25 Tue 26 Wed 27 Thu 28 Fri 29 Sat 30 13/14 3 Jobs Sun …" at bounding box center [442, 231] width 885 height 278
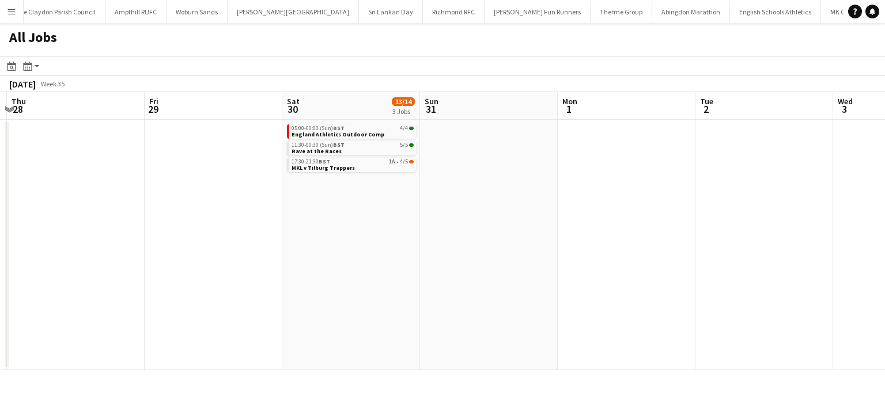
drag, startPoint x: 599, startPoint y: 215, endPoint x: 228, endPoint y: 234, distance: 371.4
click at [236, 234] on app-calendar-viewport "Mon 25 Tue 26 Wed 27 Thu 28 Fri 29 Sat 30 13/14 3 Jobs Sun 31 Mon 1 Tue 2 Wed 3…" at bounding box center [442, 231] width 885 height 278
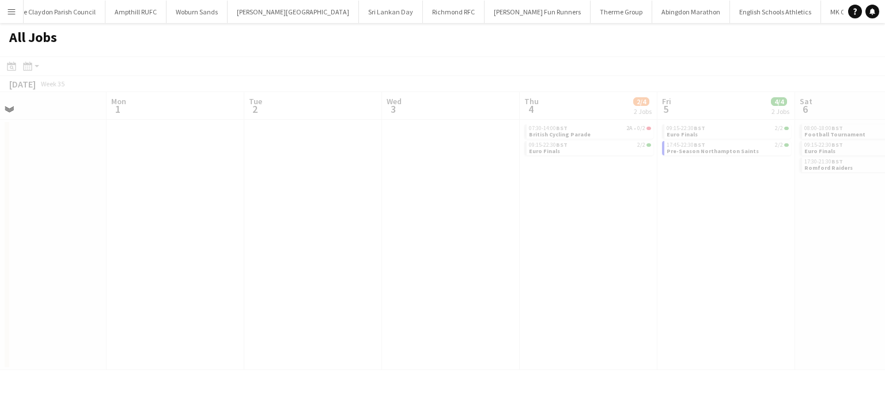
drag, startPoint x: 479, startPoint y: 234, endPoint x: 320, endPoint y: 231, distance: 159.0
click at [302, 234] on app-all-jobs "All Jobs Date picker AUG 2025 AUG 2025 Monday M Tuesday T Wednesday W Thursday …" at bounding box center [442, 196] width 885 height 347
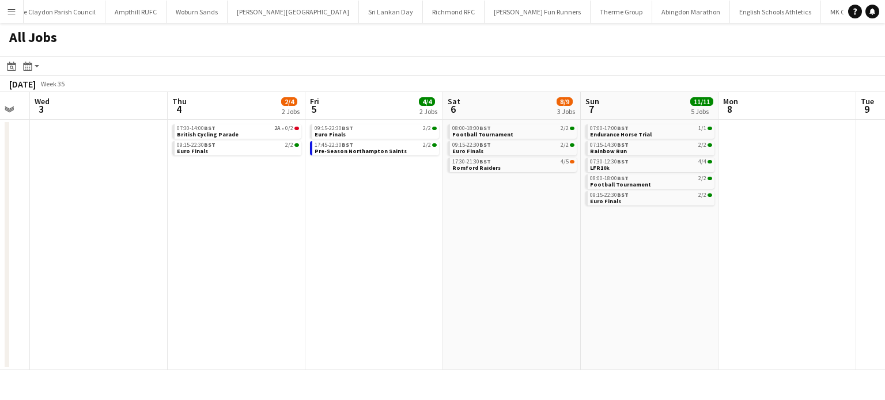
drag, startPoint x: 270, startPoint y: 229, endPoint x: 234, endPoint y: 225, distance: 35.9
click at [139, 229] on app-calendar-viewport "Sat 30 13/14 3 Jobs Sun 31 Mon 1 Tue 2 Wed 3 Thu 4 2/4 2 Jobs Fri 5 4/4 2 Jobs …" at bounding box center [442, 231] width 885 height 278
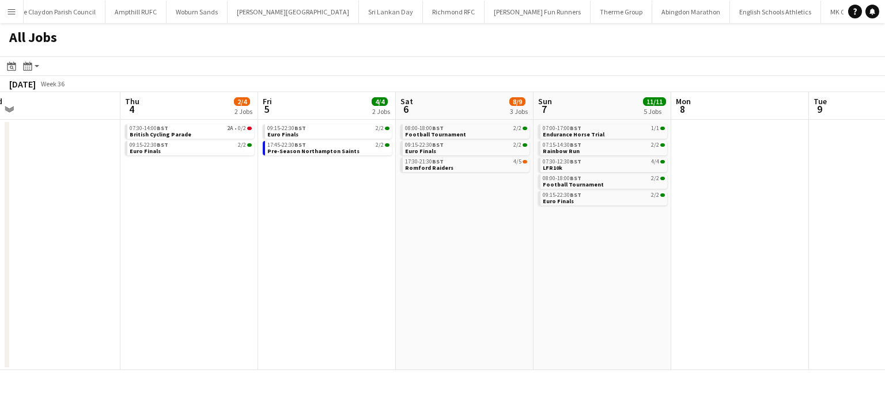
drag, startPoint x: 394, startPoint y: 225, endPoint x: 299, endPoint y: 219, distance: 95.2
click at [301, 219] on app-calendar-viewport "Sun 31 Mon 1 Tue 2 Wed 3 Thu 4 2/4 2 Jobs Fri 5 4/4 2 Jobs Sat 6 8/9 3 Jobs Sun…" at bounding box center [442, 231] width 885 height 278
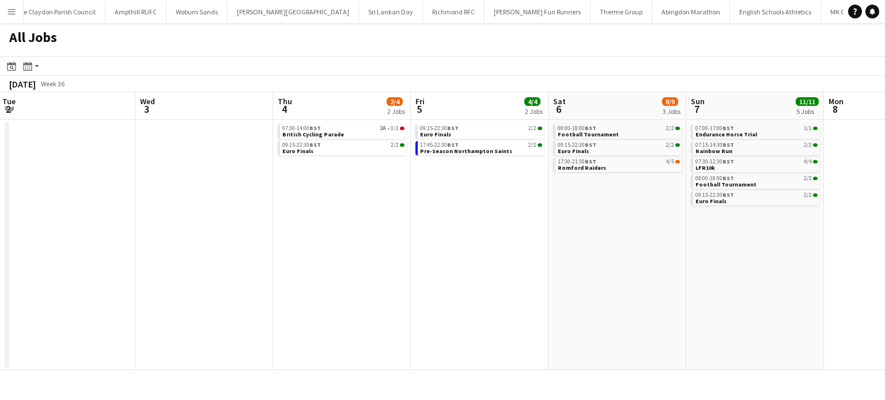
click at [138, 280] on app-all-jobs "All Jobs Date picker AUG 2025 AUG 2025 Monday M Tuesday T Wednesday W Thursday …" at bounding box center [442, 196] width 885 height 347
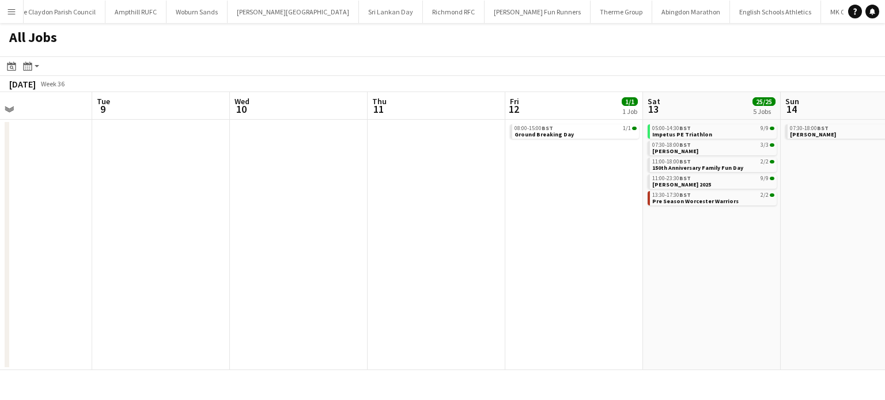
drag, startPoint x: 614, startPoint y: 276, endPoint x: 204, endPoint y: 297, distance: 410.6
click at [204, 297] on app-calendar-viewport "Fri 5 4/4 2 Jobs Sat 6 8/9 3 Jobs Sun 7 11/11 5 Jobs Mon 8 Tue 9 Wed 10 Thu 11 …" at bounding box center [442, 231] width 885 height 278
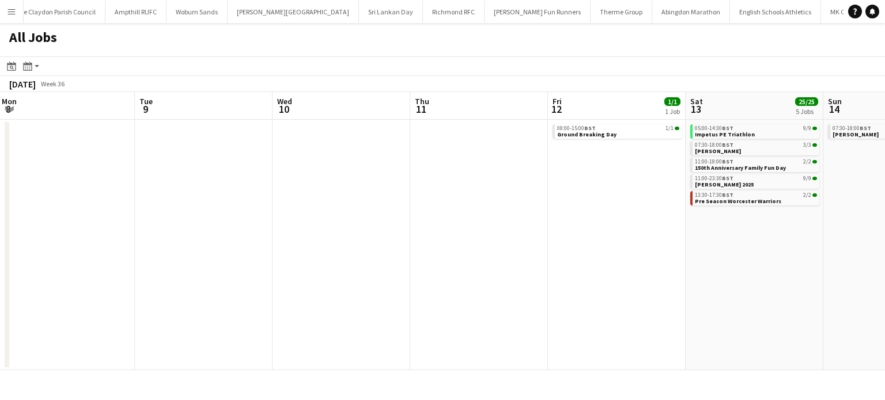
scroll to position [0, 304]
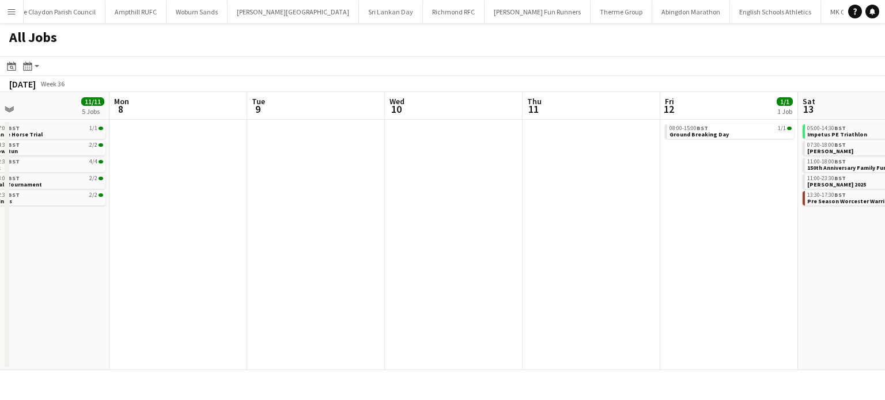
click at [213, 282] on app-all-jobs "All Jobs Date picker AUG 2025 AUG 2025 Monday M Tuesday T Wednesday W Thursday …" at bounding box center [442, 196] width 885 height 347
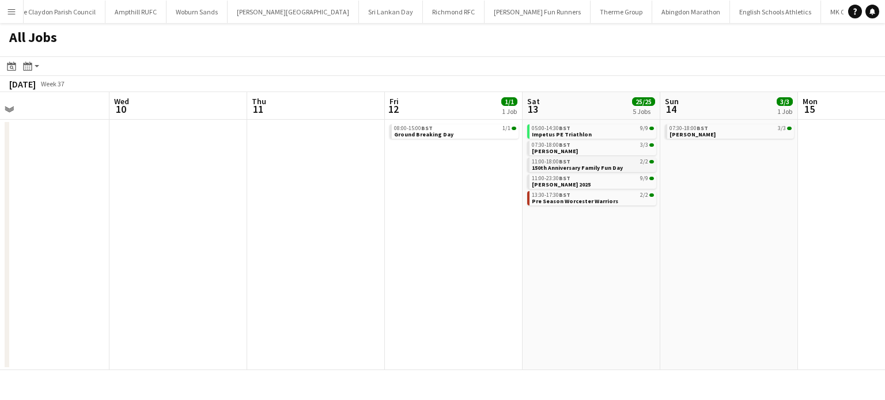
click at [604, 161] on div "11:00-18:00 BST 2/2" at bounding box center [593, 162] width 122 height 6
drag, startPoint x: 333, startPoint y: 236, endPoint x: 640, endPoint y: 230, distance: 307.6
click at [640, 230] on app-calendar-viewport "Sun 7 11/11 5 Jobs Mon 8 Tue 9 Wed 10 Thu 11 Fri 12 1/1 1 Job Sat 13 25/25 5 Jo…" at bounding box center [442, 231] width 885 height 278
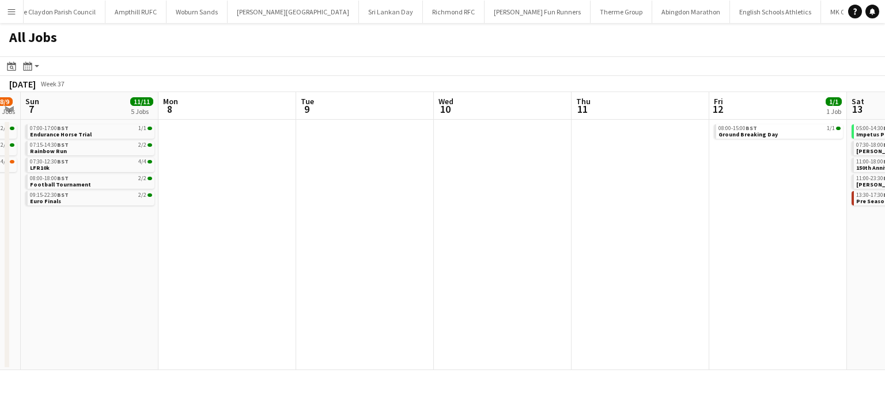
drag, startPoint x: 685, startPoint y: 228, endPoint x: 714, endPoint y: 229, distance: 29.4
click at [707, 229] on app-calendar-viewport "Fri 5 4/4 2 Jobs Sat 6 8/9 3 Jobs Sun 7 11/11 5 Jobs Mon 8 Tue 9 Wed 10 Thu 11 …" at bounding box center [442, 231] width 885 height 278
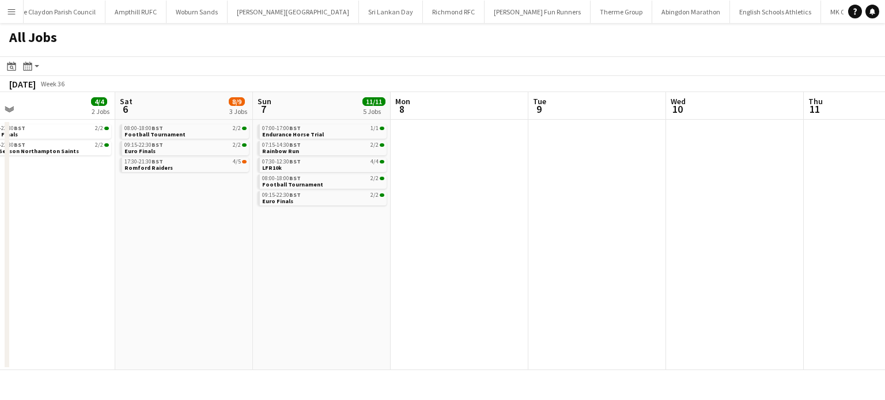
drag, startPoint x: 376, startPoint y: 193, endPoint x: 651, endPoint y: 209, distance: 275.8
click at [641, 209] on app-calendar-viewport "Wed 3 Thu 4 2/4 2 Jobs Fri 5 4/4 2 Jobs Sat 6 8/9 3 Jobs Sun 7 11/11 5 Jobs Mon…" at bounding box center [442, 231] width 885 height 278
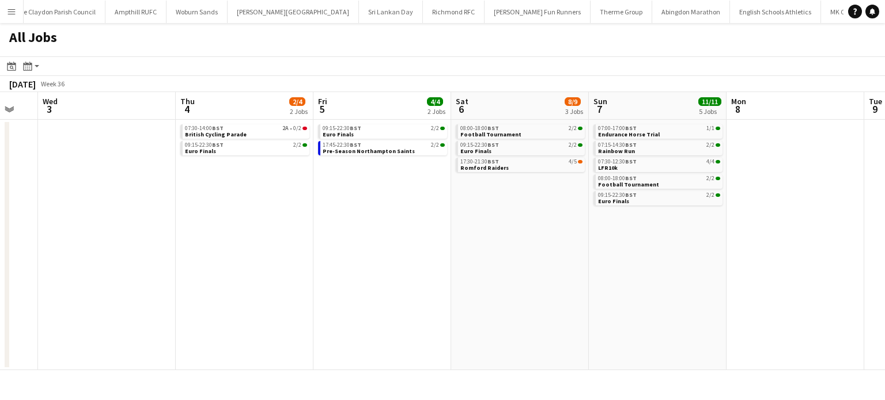
drag, startPoint x: 312, startPoint y: 202, endPoint x: 555, endPoint y: 192, distance: 243.8
click at [649, 202] on app-calendar-viewport "Sun 31 Mon 1 Tue 2 Wed 3 Thu 4 2/4 2 Jobs Fri 5 4/4 2 Jobs Sat 6 8/9 3 Jobs Sun…" at bounding box center [442, 231] width 885 height 278
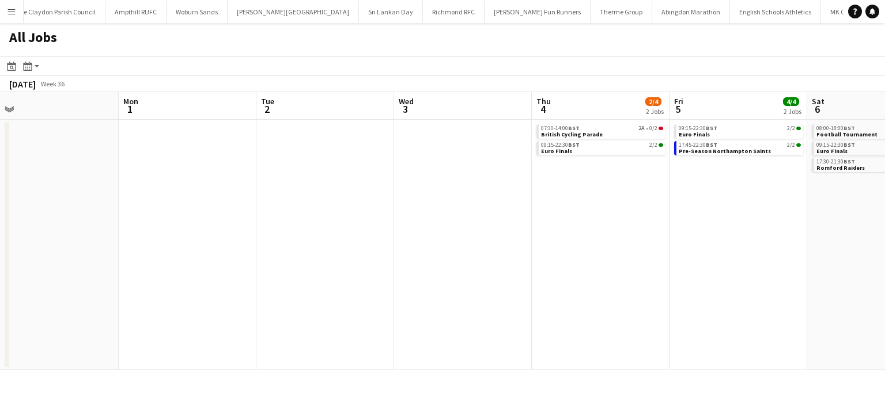
drag, startPoint x: 224, startPoint y: 184, endPoint x: 518, endPoint y: 184, distance: 294.3
click at [517, 184] on app-calendar-viewport "Fri 29 Sat 30 13/14 3 Jobs Sun 31 Mon 1 Tue 2 Wed 3 Thu 4 2/4 2 Jobs Fri 5 4/4 …" at bounding box center [442, 231] width 885 height 278
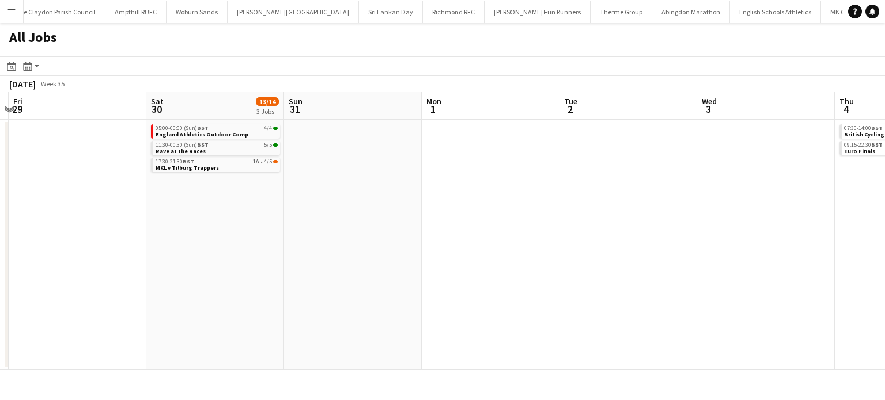
drag, startPoint x: 247, startPoint y: 180, endPoint x: 680, endPoint y: 186, distance: 433.2
click at [681, 186] on app-calendar-viewport "Wed 27 Thu 28 Fri 29 Sat 30 13/14 3 Jobs Sun 31 Mon 1 Tue 2 Wed 3 Thu 4 2/4 2 J…" at bounding box center [442, 231] width 885 height 278
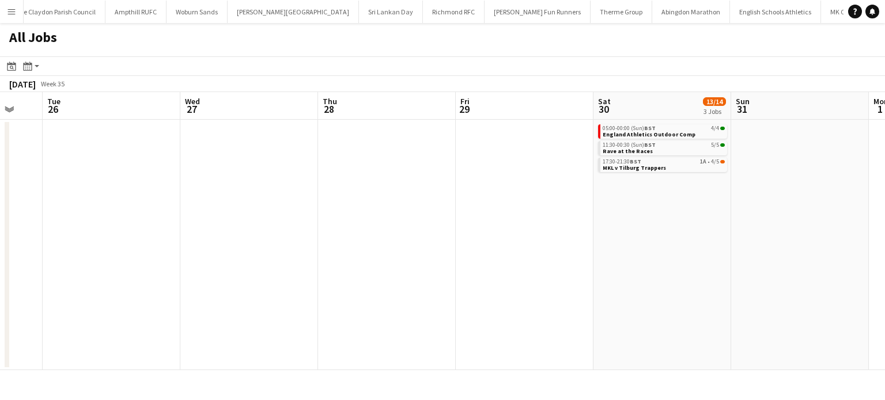
drag, startPoint x: 449, startPoint y: 156, endPoint x: 396, endPoint y: 179, distance: 58.0
click at [705, 179] on app-calendar-viewport "Sat 23 4/4 2 Jobs Sun 24 27/28 4 Jobs Mon 25 Tue 26 Wed 27 Thu 28 Fri 29 Sat 30…" at bounding box center [442, 231] width 885 height 278
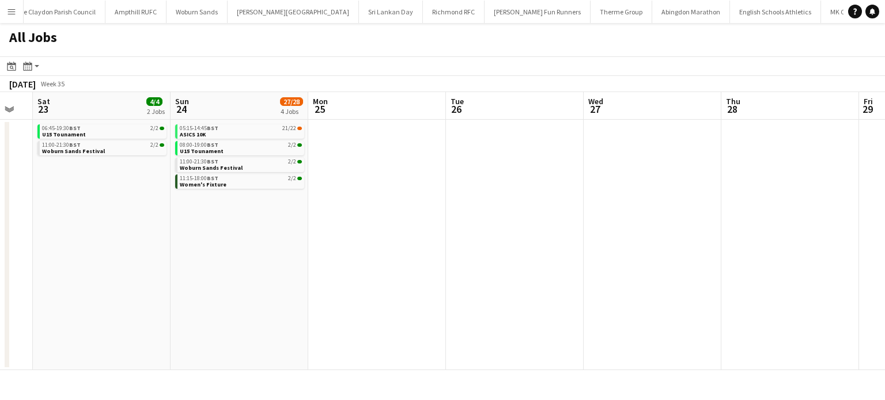
drag, startPoint x: 580, startPoint y: 184, endPoint x: 572, endPoint y: 184, distance: 7.5
click at [590, 184] on app-calendar-viewport "Thu 21 Fri 22 Sat 23 4/4 2 Jobs Sun 24 27/28 4 Jobs Mon 25 Tue 26 Wed 27 Thu 28…" at bounding box center [442, 231] width 885 height 278
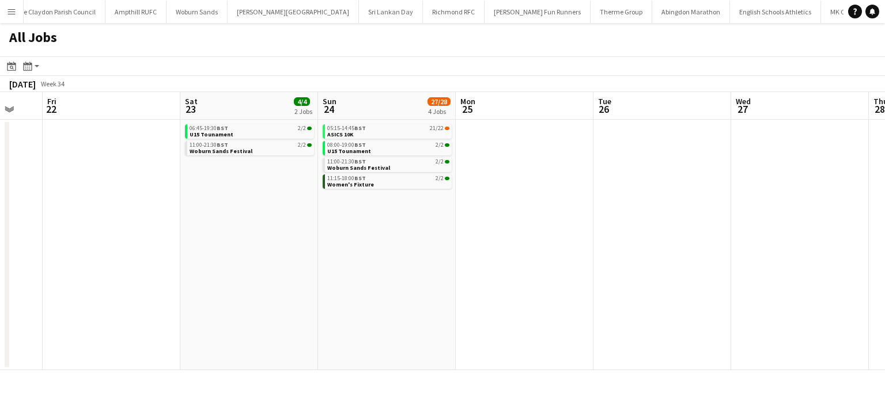
scroll to position [0, 272]
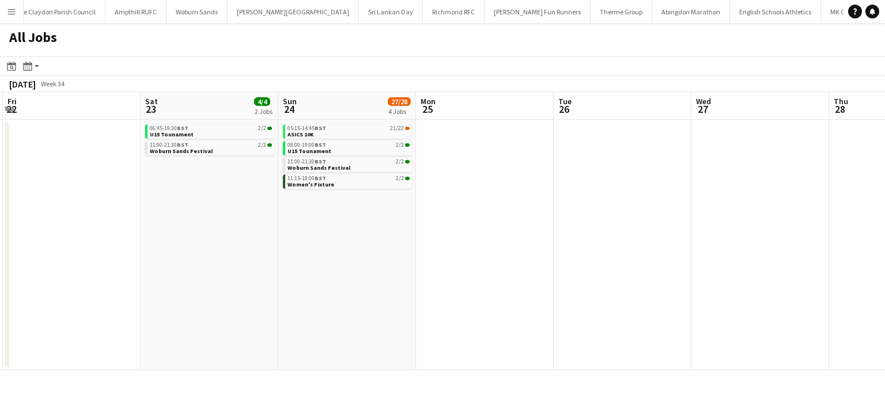
click at [392, 184] on app-calendar-viewport "Wed 20 Thu 21 Fri 22 Sat 23 4/4 2 Jobs Sun 24 27/28 4 Jobs Mon 25 Tue 26 Wed 27…" at bounding box center [442, 231] width 885 height 278
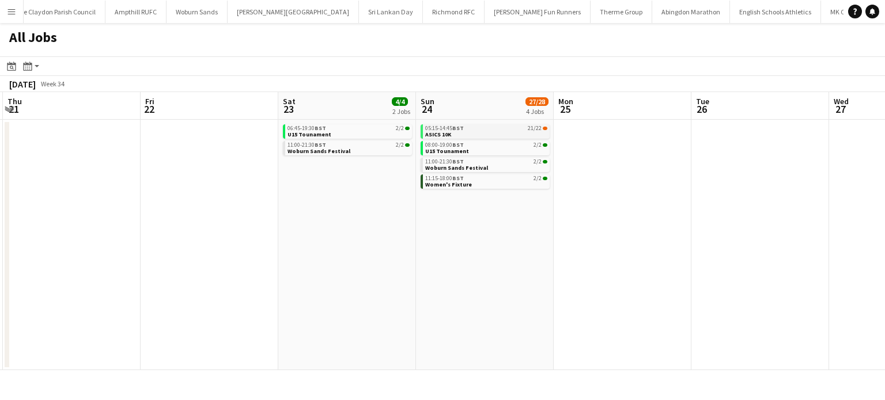
click at [467, 131] on link "05:15-14:45 BST 21/22 ASICS 10K" at bounding box center [486, 130] width 122 height 13
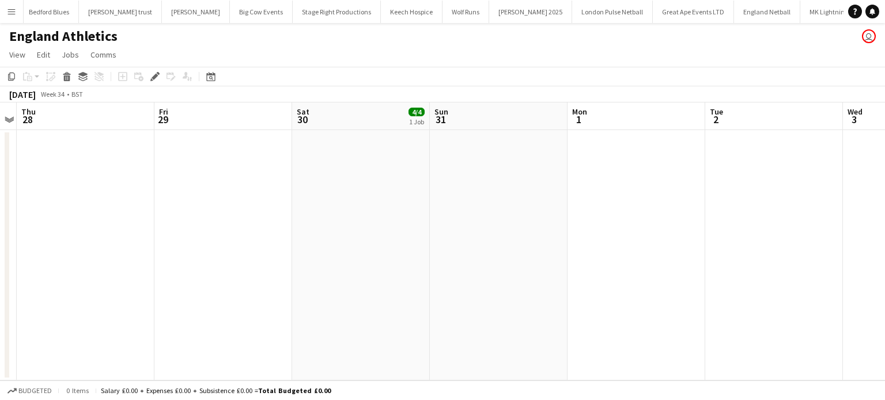
scroll to position [0, 385]
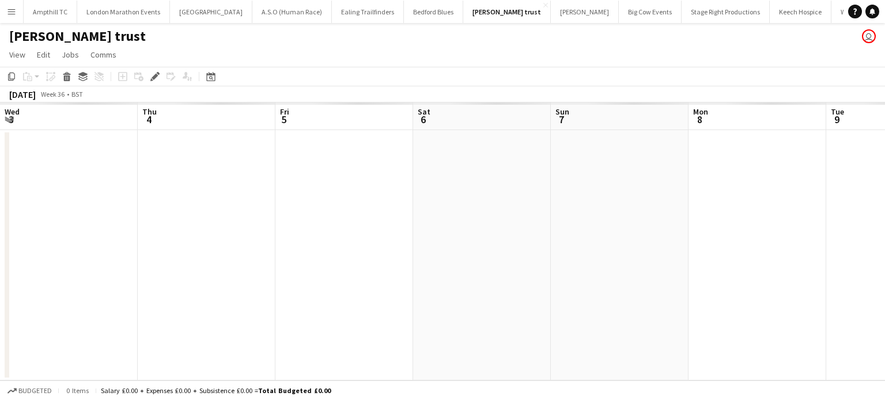
scroll to position [0, 396]
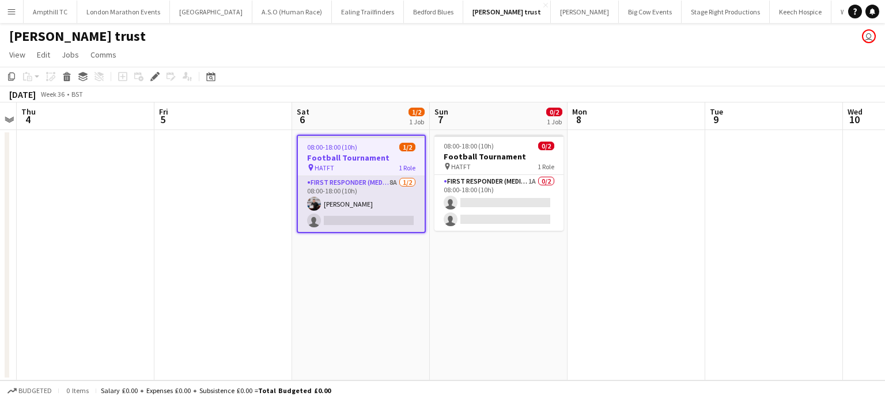
click at [394, 181] on app-card-role "First Responder (Medical) 8A 1/2 08:00-18:00 (10h) Keown Seldon single-neutral-…" at bounding box center [361, 204] width 127 height 56
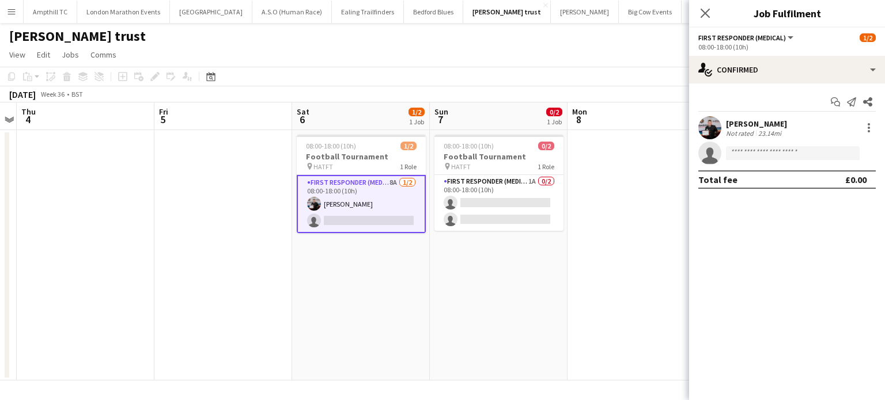
click at [376, 202] on app-card-role "First Responder (Medical) 8A 1/2 08:00-18:00 (10h) Keown Seldon single-neutral-…" at bounding box center [361, 204] width 129 height 58
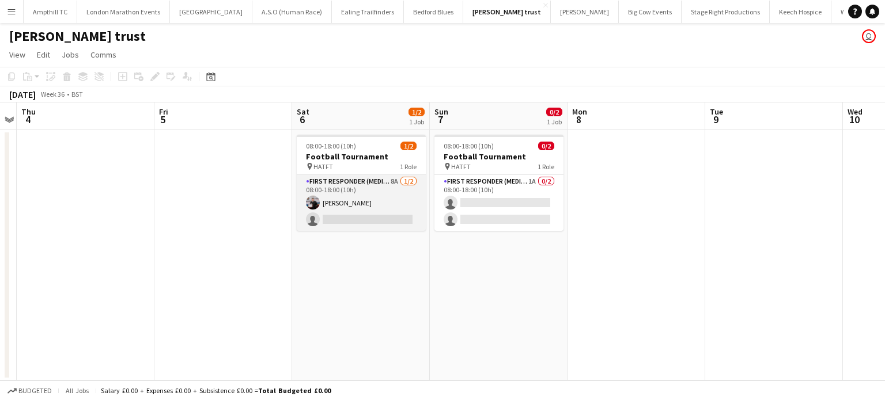
click at [377, 198] on app-card-role "First Responder (Medical) 8A 1/2 08:00-18:00 (10h) Keown Seldon single-neutral-…" at bounding box center [361, 203] width 129 height 56
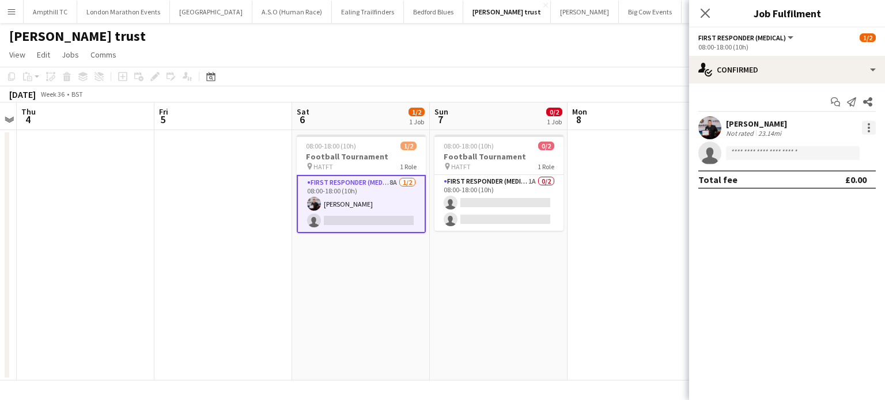
click at [867, 132] on div at bounding box center [869, 128] width 14 height 14
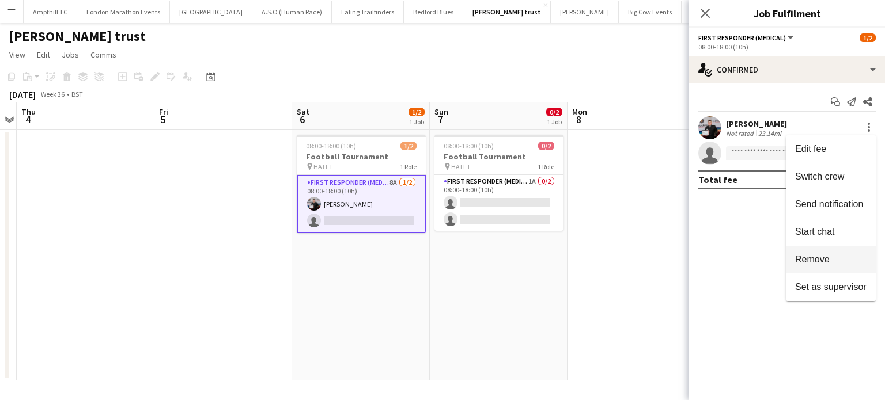
click at [834, 260] on span "Remove" at bounding box center [830, 260] width 71 height 10
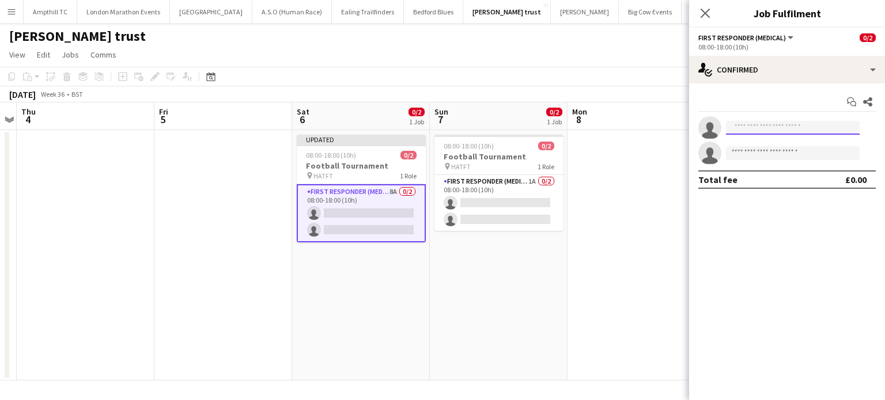
drag, startPoint x: 788, startPoint y: 132, endPoint x: 778, endPoint y: 134, distance: 9.9
click at [788, 131] on input at bounding box center [793, 128] width 134 height 14
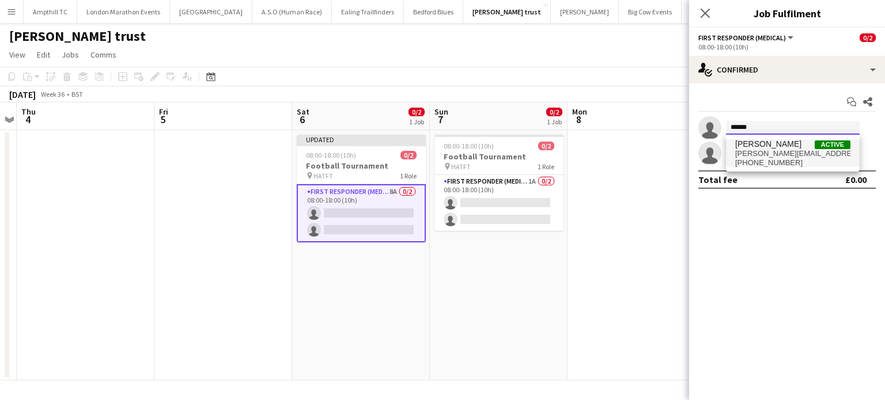
type input "******"
click at [763, 147] on span "[PERSON_NAME]" at bounding box center [768, 144] width 66 height 10
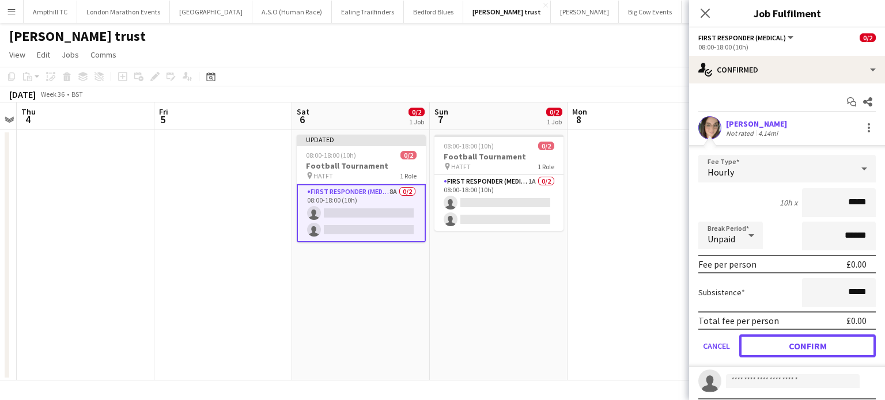
drag, startPoint x: 780, startPoint y: 343, endPoint x: 779, endPoint y: 299, distance: 44.4
click at [780, 344] on button "Confirm" at bounding box center [807, 346] width 137 height 23
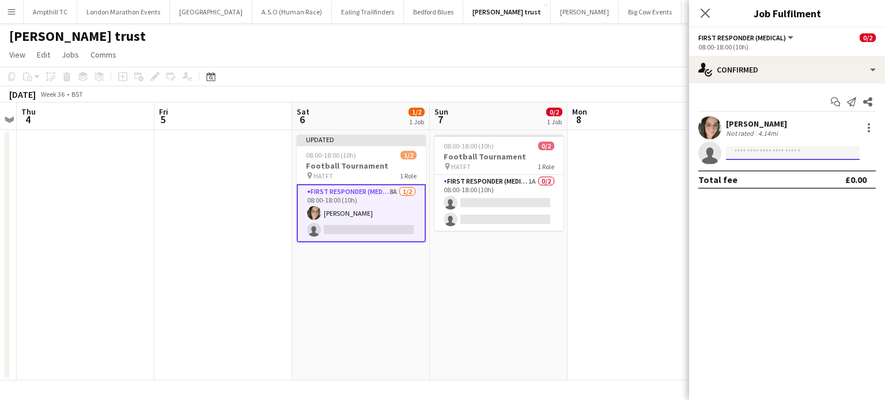
click at [771, 157] on input at bounding box center [793, 153] width 134 height 14
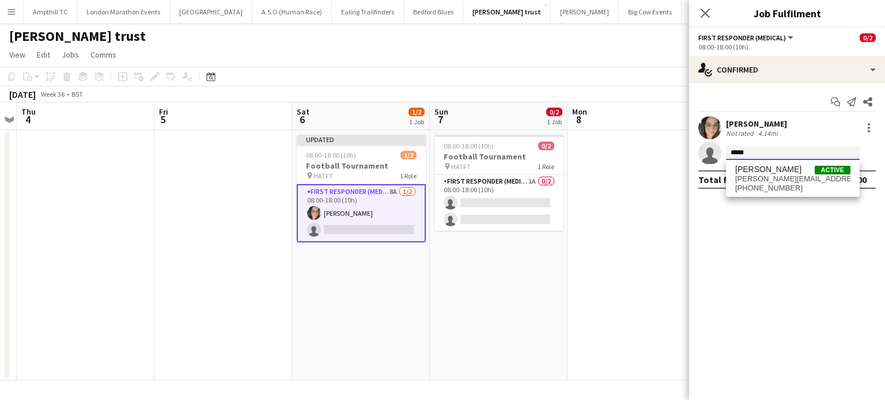
type input "*****"
click at [784, 171] on span "Kevin Arnold Active" at bounding box center [792, 170] width 115 height 10
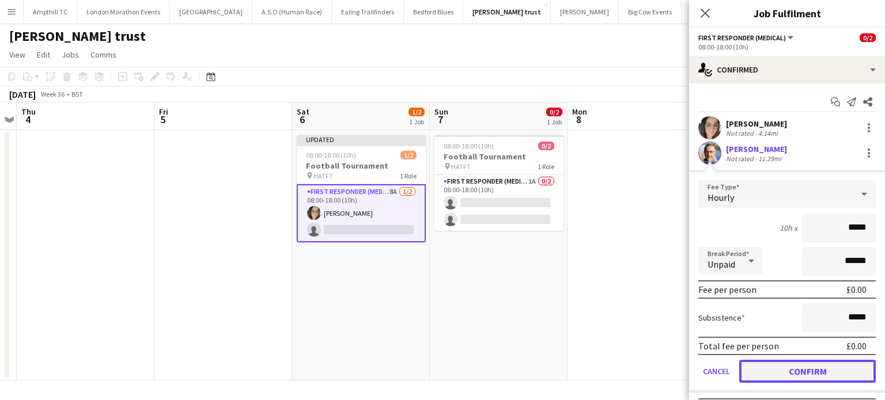
drag, startPoint x: 800, startPoint y: 372, endPoint x: 772, endPoint y: 286, distance: 90.3
click at [800, 371] on button "Confirm" at bounding box center [807, 371] width 137 height 23
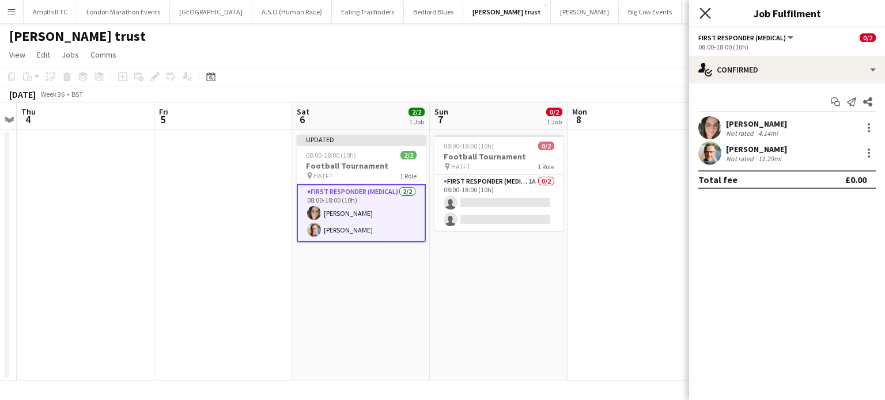
click at [703, 10] on icon "Close pop-in" at bounding box center [704, 12] width 11 height 11
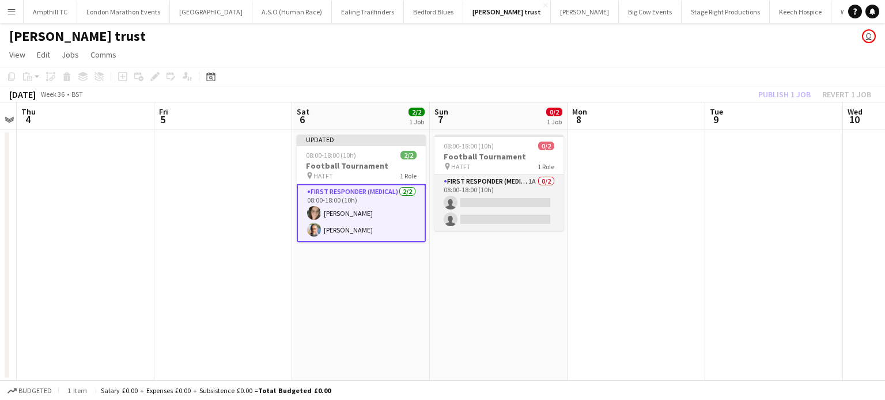
click at [486, 201] on app-card-role "First Responder (Medical) 1A 0/2 08:00-18:00 (10h) single-neutral-actions singl…" at bounding box center [498, 203] width 129 height 56
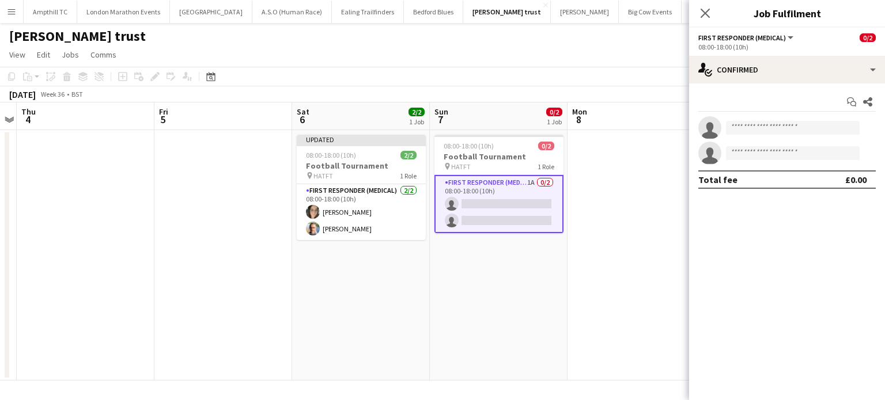
click at [511, 179] on app-card-role "First Responder (Medical) 1A 0/2 08:00-18:00 (10h) single-neutral-actions singl…" at bounding box center [498, 204] width 129 height 58
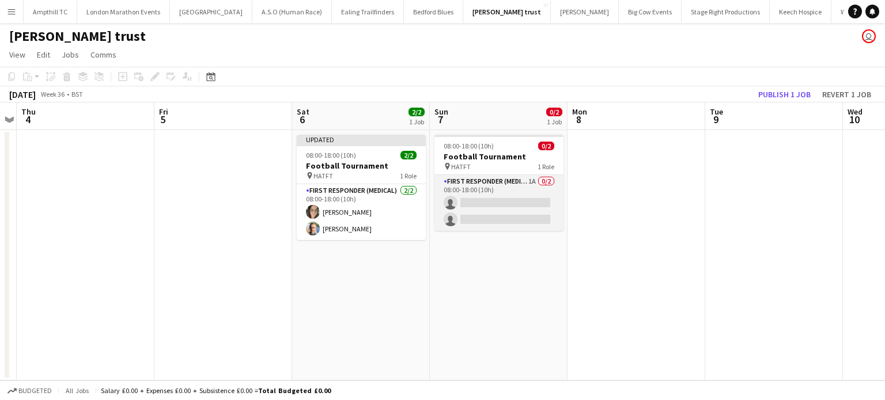
click at [472, 188] on app-card-role "First Responder (Medical) 1A 0/2 08:00-18:00 (10h) single-neutral-actions singl…" at bounding box center [498, 203] width 129 height 56
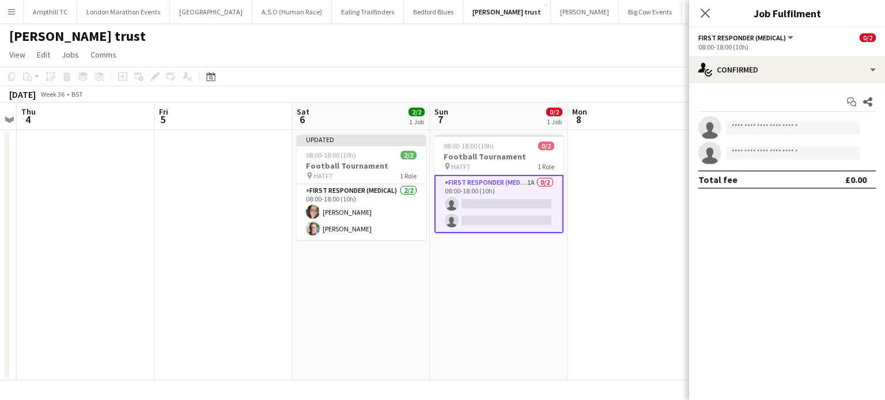
click at [821, 85] on div "Start chat Share single-neutral-actions single-neutral-actions Total fee £0.00" at bounding box center [787, 141] width 196 height 115
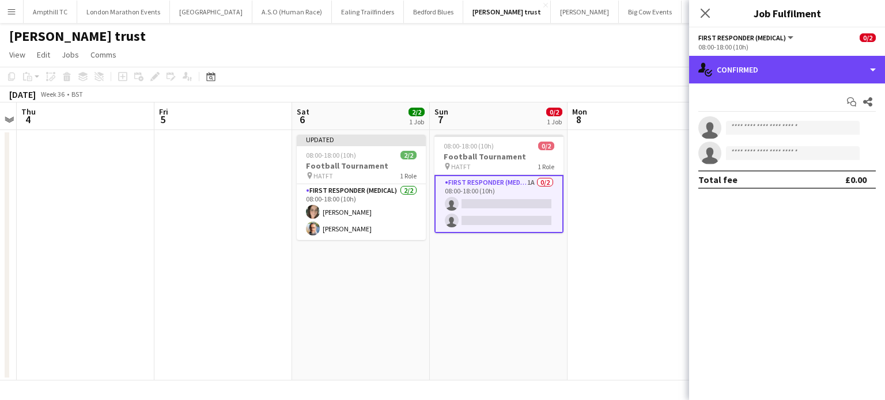
drag, startPoint x: 832, startPoint y: 77, endPoint x: 829, endPoint y: 93, distance: 15.7
click at [831, 77] on div "single-neutral-actions-check-2 Confirmed" at bounding box center [787, 70] width 196 height 28
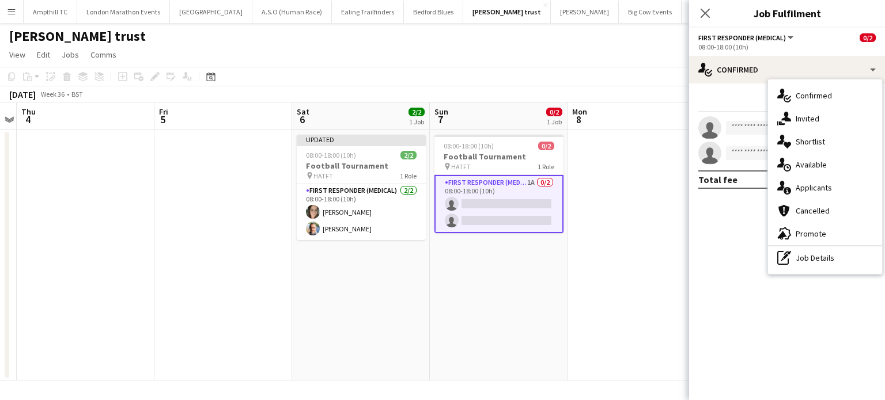
click at [837, 187] on div "single-neutral-actions-information Applicants" at bounding box center [825, 187] width 114 height 23
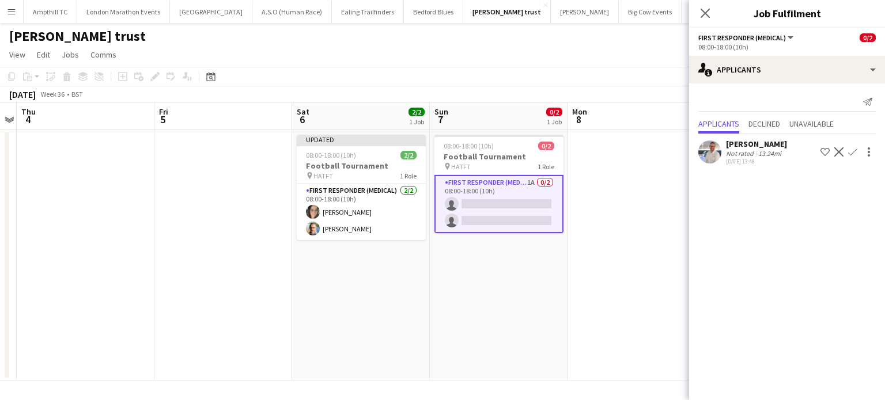
click at [852, 154] on app-icon "Confirm" at bounding box center [852, 151] width 9 height 9
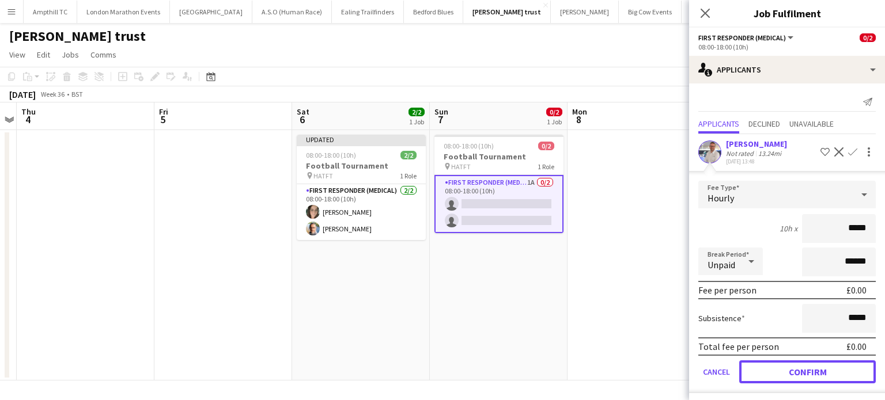
click at [803, 371] on button "Confirm" at bounding box center [807, 372] width 137 height 23
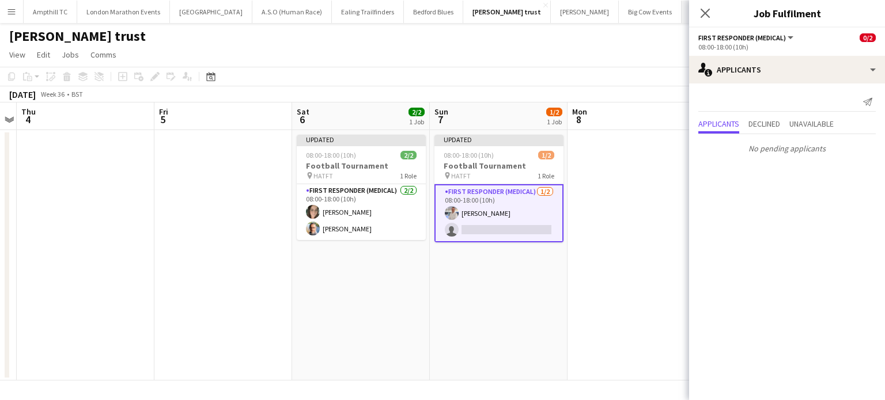
click at [706, 16] on icon "Close pop-in" at bounding box center [704, 13] width 9 height 9
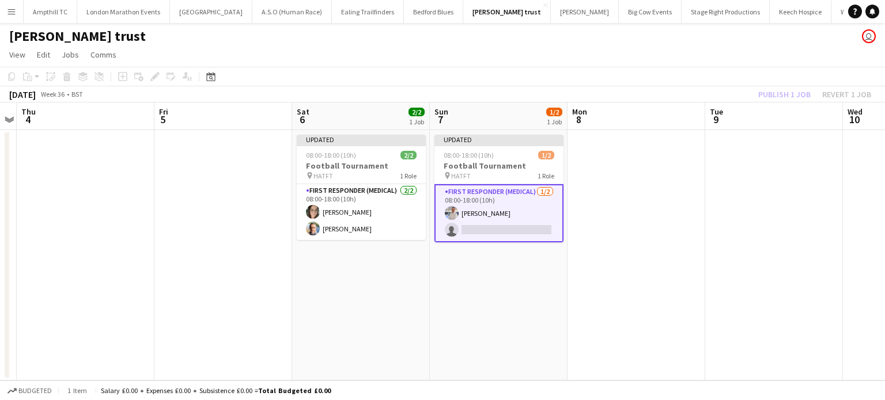
click at [508, 227] on app-card-role "First Responder (Medical) 1/2 08:00-18:00 (10h) Chris Dickens single-neutral-ac…" at bounding box center [498, 213] width 129 height 58
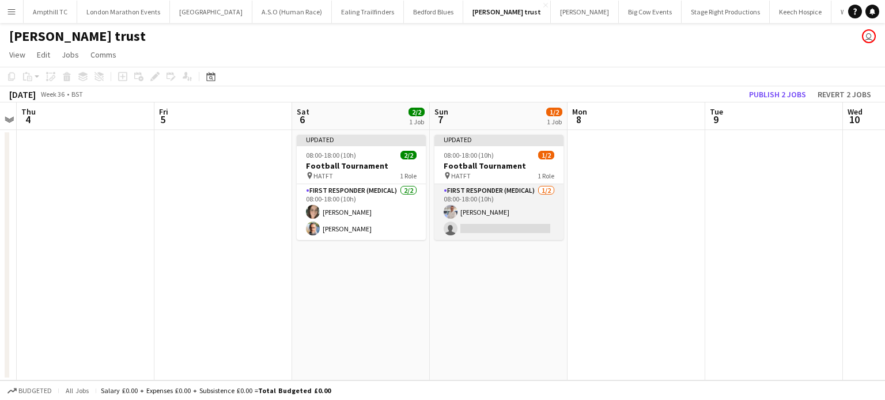
click at [517, 225] on app-card-role "First Responder (Medical) 1/2 08:00-18:00 (10h) Chris Dickens single-neutral-ac…" at bounding box center [498, 212] width 129 height 56
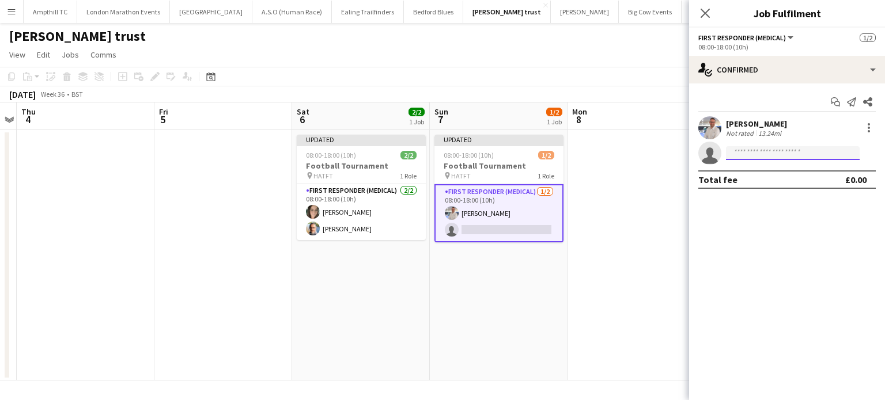
click at [784, 157] on input at bounding box center [793, 153] width 134 height 14
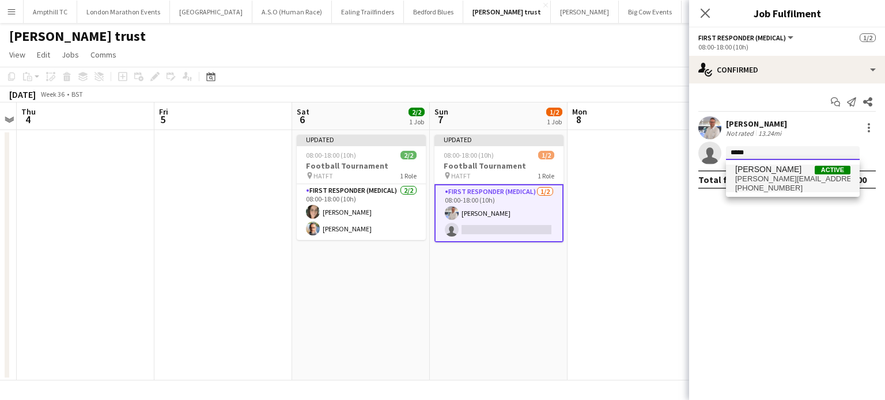
type input "*****"
click at [785, 175] on span "natasha.evans@aams-amb.co.uk" at bounding box center [792, 179] width 115 height 9
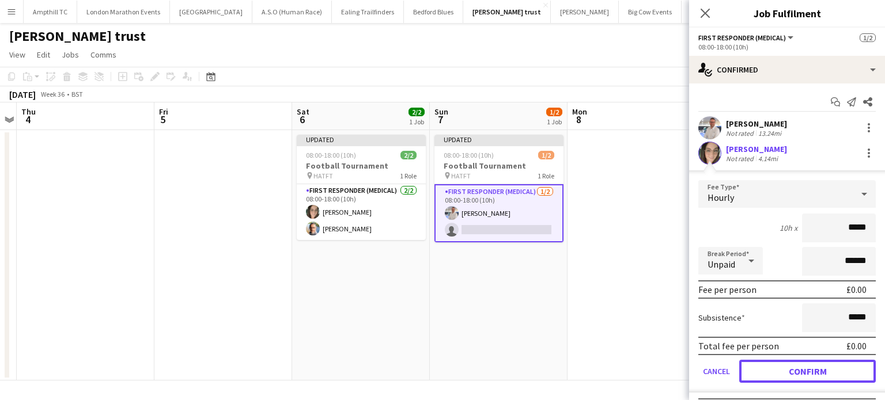
drag, startPoint x: 787, startPoint y: 369, endPoint x: 783, endPoint y: 350, distance: 19.3
click at [786, 369] on button "Confirm" at bounding box center [807, 371] width 137 height 23
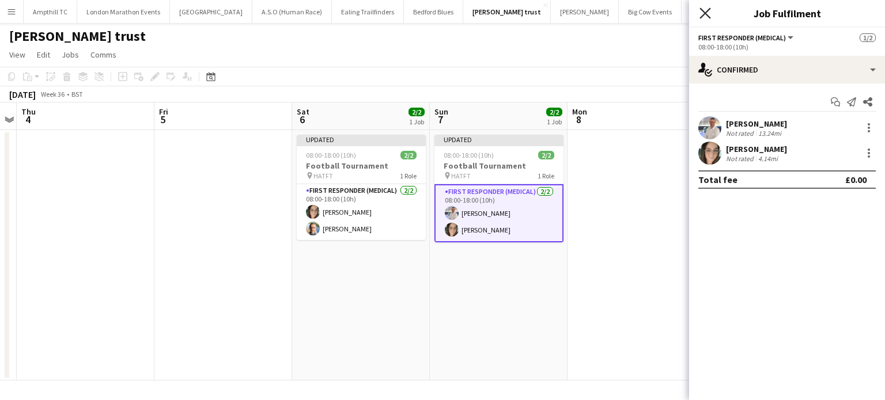
click at [706, 13] on icon at bounding box center [704, 12] width 11 height 11
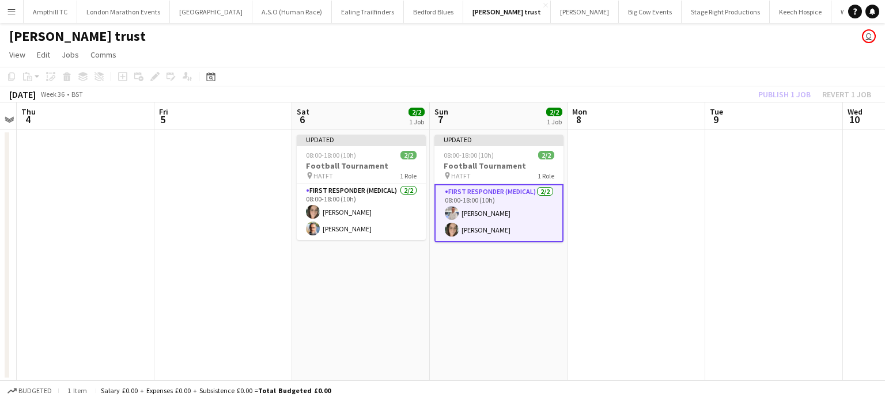
click at [600, 181] on app-date-cell at bounding box center [636, 255] width 138 height 251
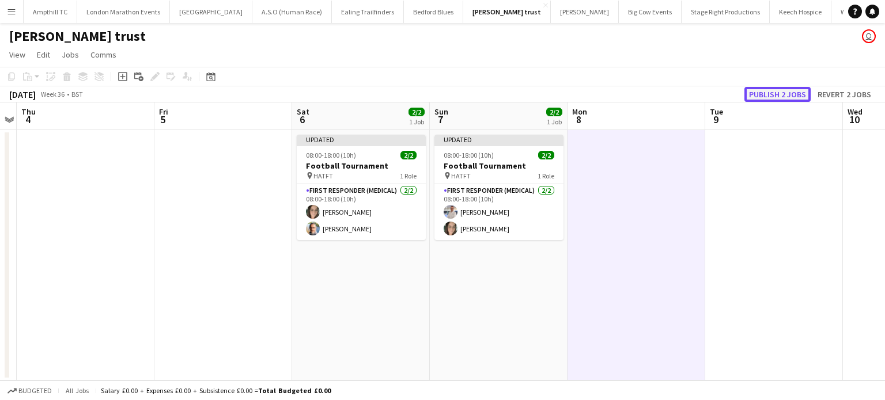
click at [795, 92] on button "Publish 2 jobs" at bounding box center [777, 94] width 66 height 15
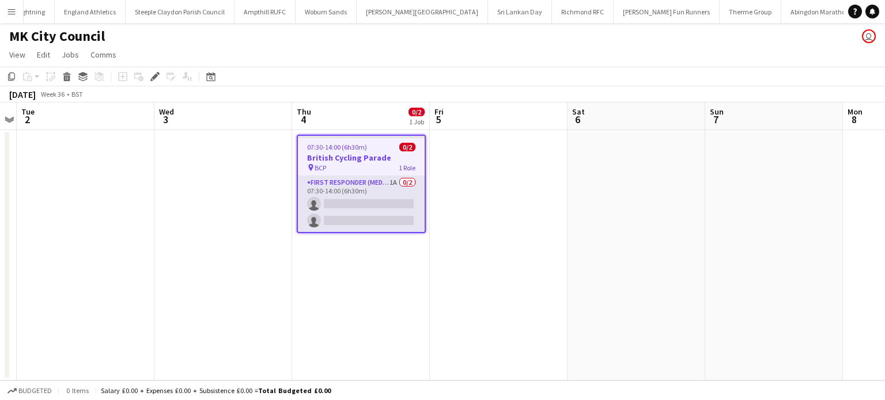
scroll to position [0, 1192]
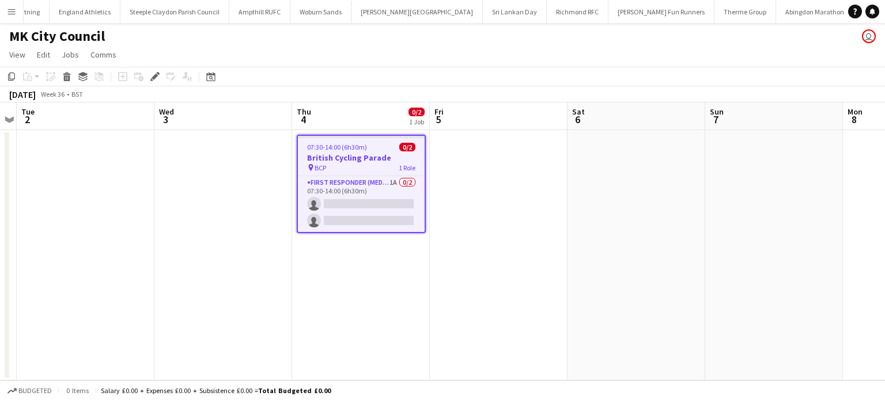
click at [363, 158] on h3 "British Cycling Parade" at bounding box center [361, 158] width 127 height 10
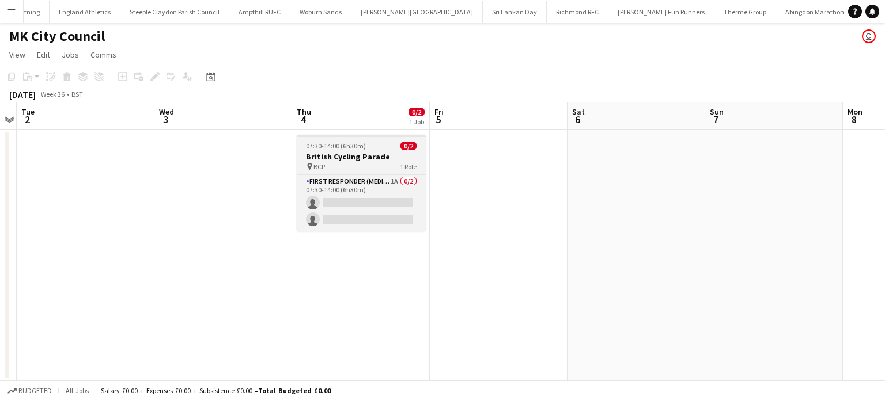
click at [370, 163] on div "pin BCP 1 Role" at bounding box center [361, 166] width 129 height 9
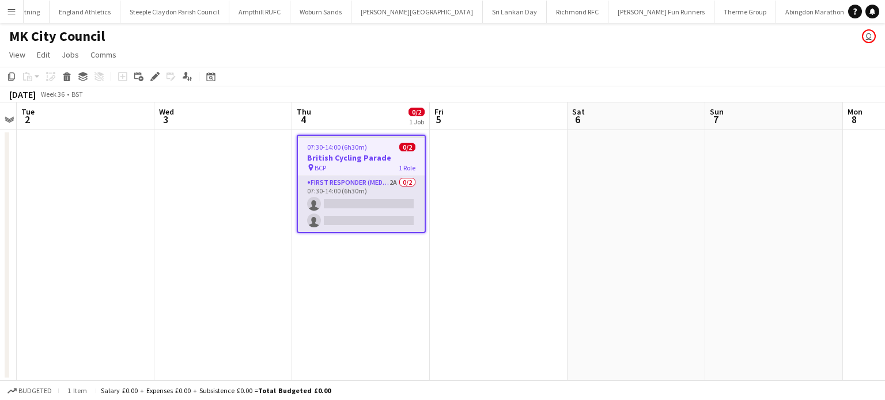
click at [374, 182] on app-card-role "First Responder (Medical) 2A 0/2 07:30-14:00 (6h30m) single-neutral-actions sin…" at bounding box center [361, 204] width 127 height 56
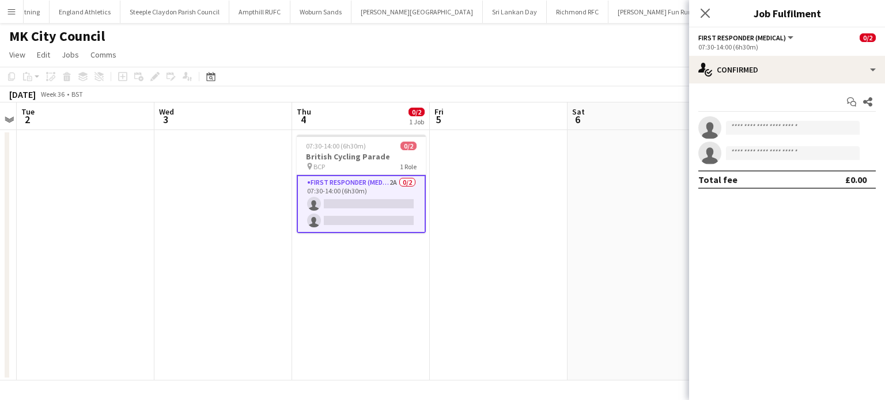
click at [806, 46] on div "07:30-14:00 (6h30m)" at bounding box center [786, 47] width 177 height 9
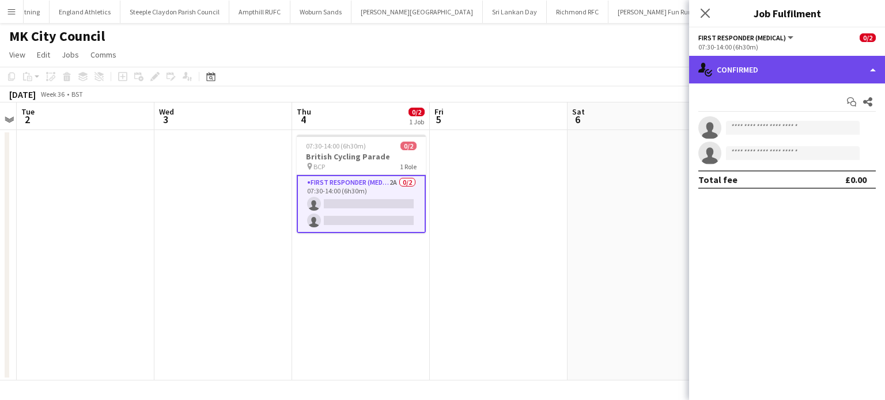
click at [807, 64] on div "single-neutral-actions-check-2 Confirmed" at bounding box center [787, 70] width 196 height 28
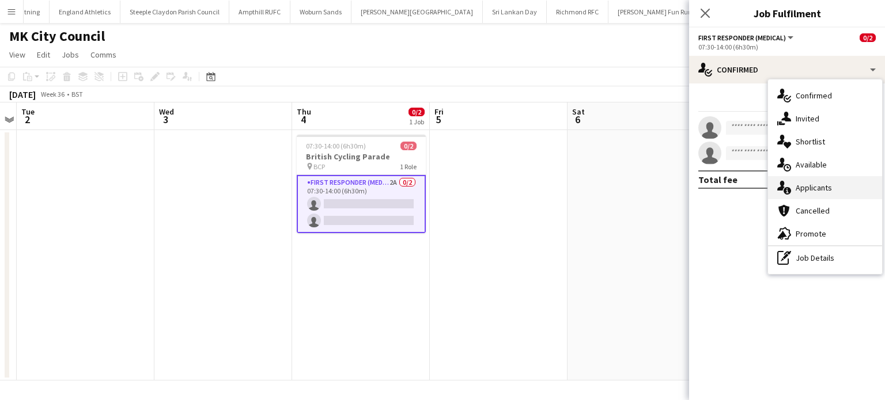
click at [831, 185] on div "single-neutral-actions-information Applicants" at bounding box center [825, 187] width 114 height 23
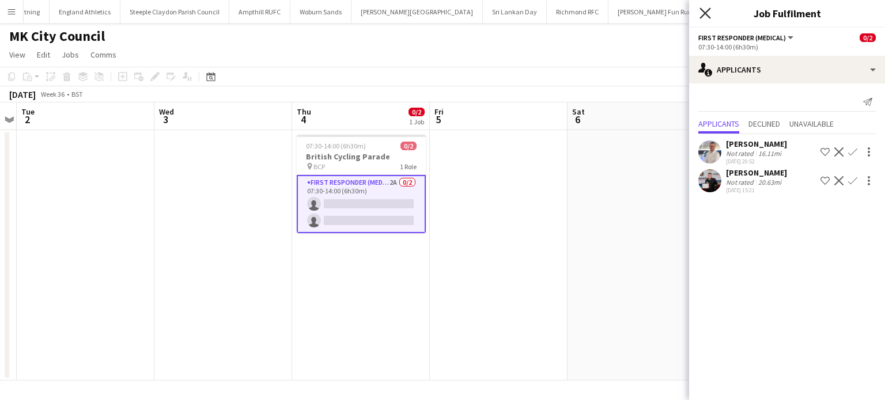
click at [703, 16] on icon at bounding box center [704, 12] width 11 height 11
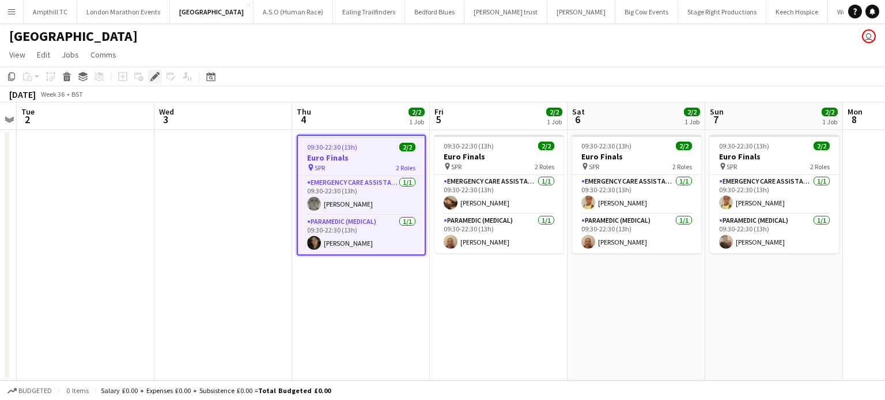
click at [154, 78] on icon at bounding box center [154, 77] width 6 height 6
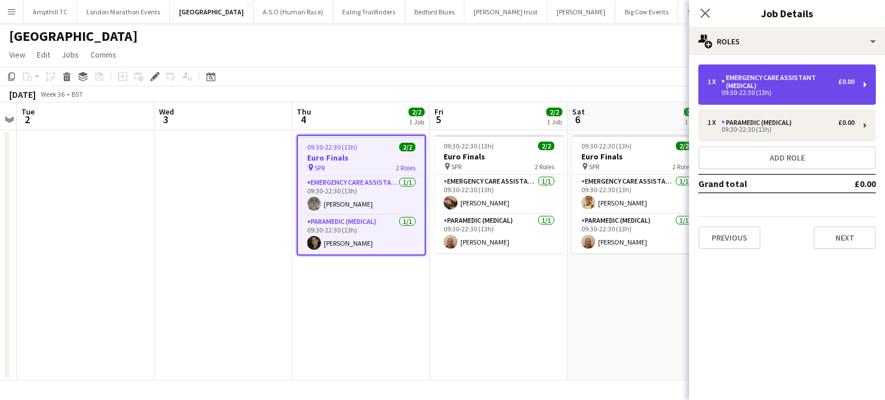
click at [767, 100] on div "1 x Emergency Care Assistant (Medical) £0.00 09:30-22:30 (13h)" at bounding box center [786, 85] width 177 height 40
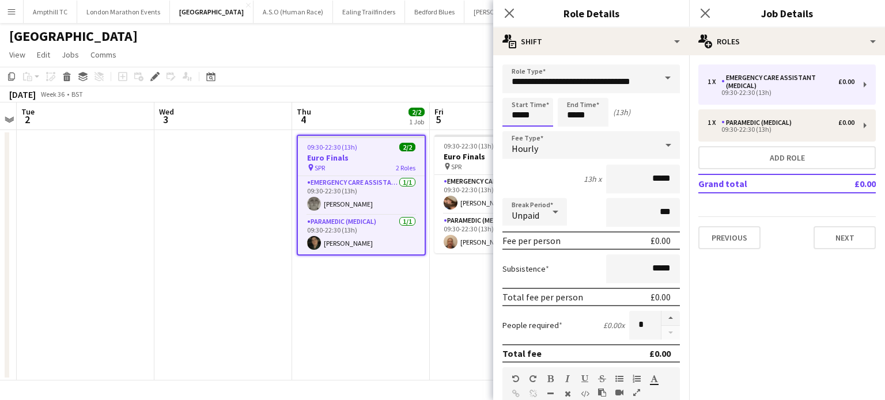
click at [551, 111] on input "*****" at bounding box center [527, 112] width 51 height 29
click at [544, 132] on div at bounding box center [539, 133] width 23 height 12
type input "*****"
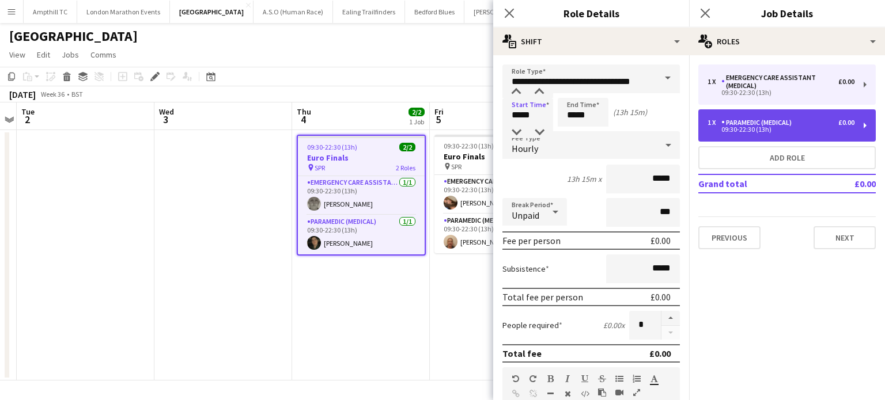
click at [738, 129] on div "09:30-22:30 (13h)" at bounding box center [780, 130] width 147 height 6
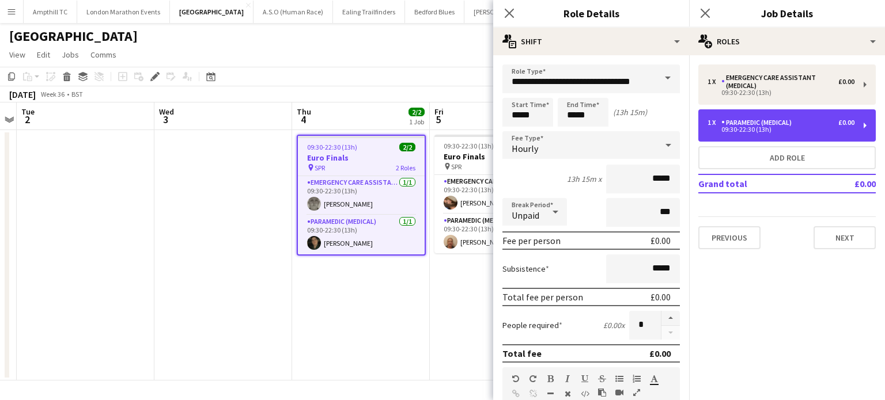
type input "**********"
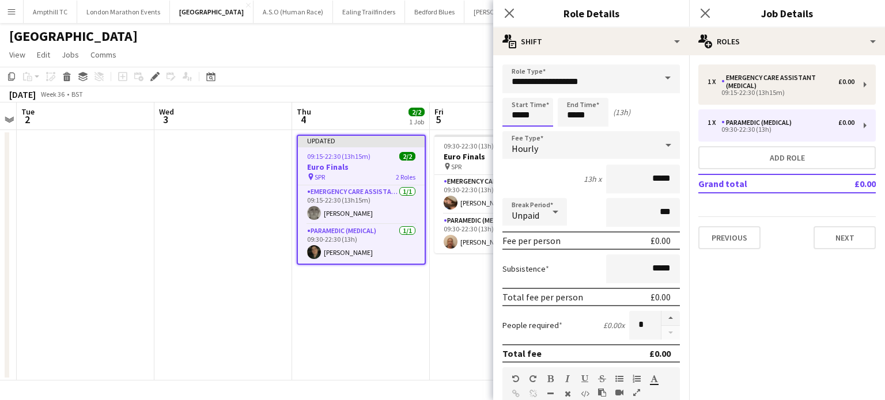
click at [539, 120] on input "*****" at bounding box center [527, 112] width 51 height 29
type input "*****"
click at [541, 131] on div at bounding box center [539, 133] width 23 height 12
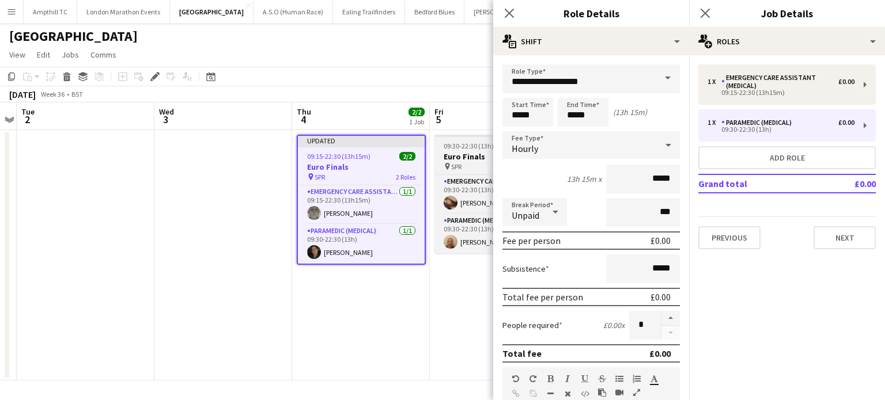
click at [471, 151] on app-job-card "09:30-22:30 (13h) 2/2 Euro Finals pin SPR 2 Roles Emergency Care Assistant (Med…" at bounding box center [498, 194] width 129 height 119
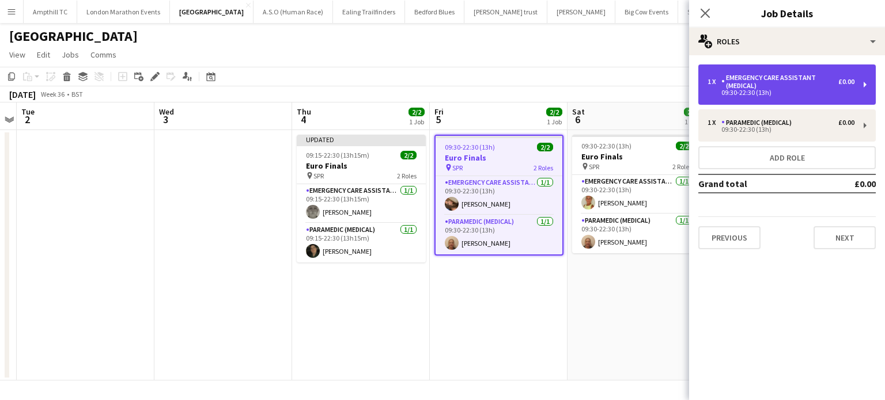
click at [763, 94] on div "09:30-22:30 (13h)" at bounding box center [780, 93] width 147 height 6
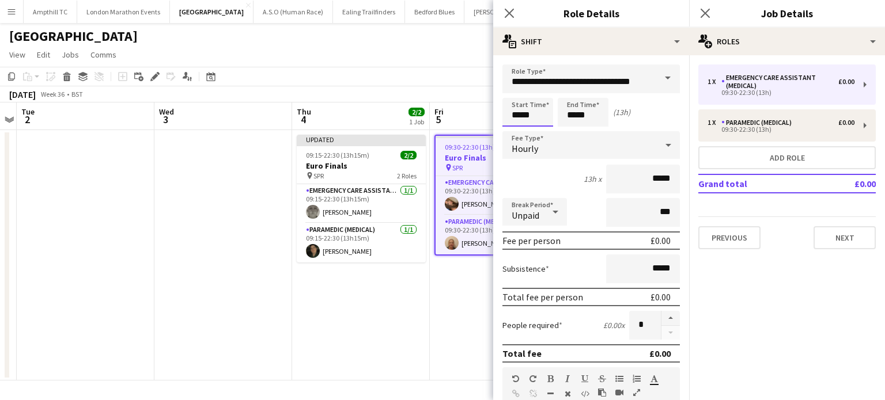
click at [528, 115] on input "*****" at bounding box center [527, 112] width 51 height 29
type input "*****"
click at [545, 130] on div at bounding box center [539, 133] width 23 height 12
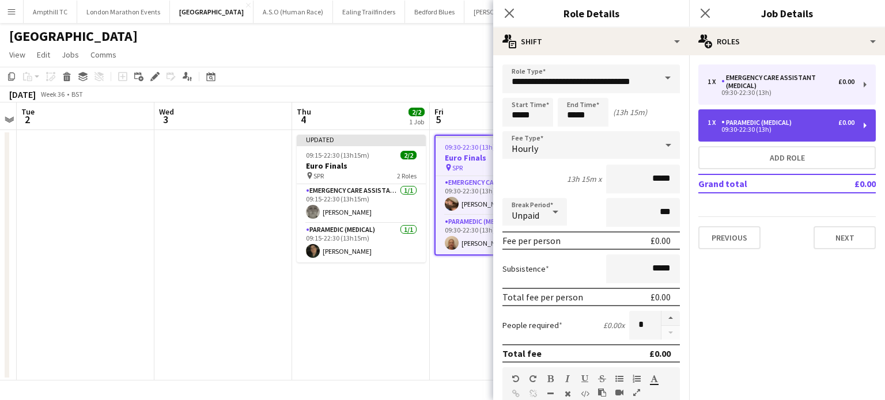
drag, startPoint x: 730, startPoint y: 127, endPoint x: 689, endPoint y: 140, distance: 43.5
click at [731, 127] on div "09:30-22:30 (13h)" at bounding box center [780, 130] width 147 height 6
type input "**********"
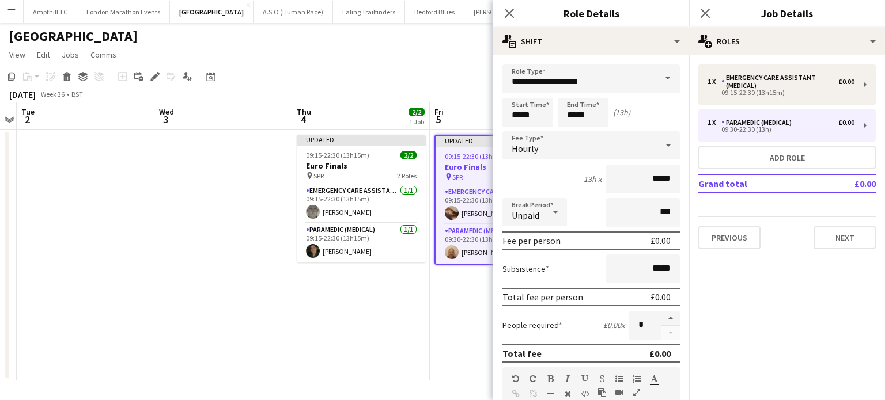
click at [555, 117] on div "Start Time ***** End Time ***** (13h)" at bounding box center [590, 112] width 177 height 29
click at [537, 114] on input "*****" at bounding box center [527, 112] width 51 height 29
type input "*****"
click at [540, 133] on div at bounding box center [539, 133] width 23 height 12
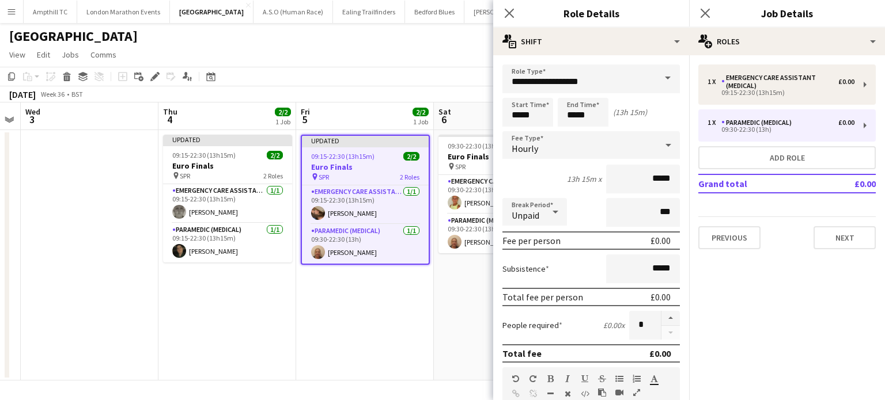
scroll to position [0, 411]
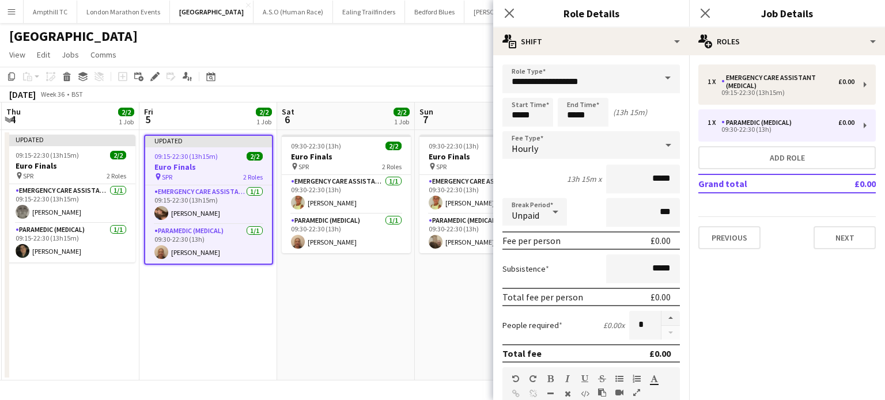
drag, startPoint x: 290, startPoint y: 297, endPoint x: 0, endPoint y: 294, distance: 290.3
click at [0, 294] on app-calendar-viewport "Mon 1 Tue 2 Wed 3 Thu 4 2/2 1 Job Fri 5 2/2 1 Job Sat 6 2/2 1 Job Sun 7 2/2 1 J…" at bounding box center [442, 242] width 885 height 278
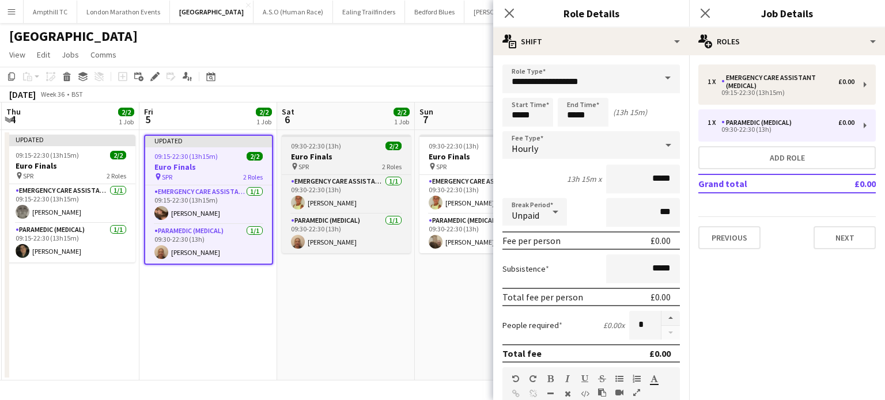
click at [353, 163] on div "pin SPR 2 Roles" at bounding box center [346, 166] width 129 height 9
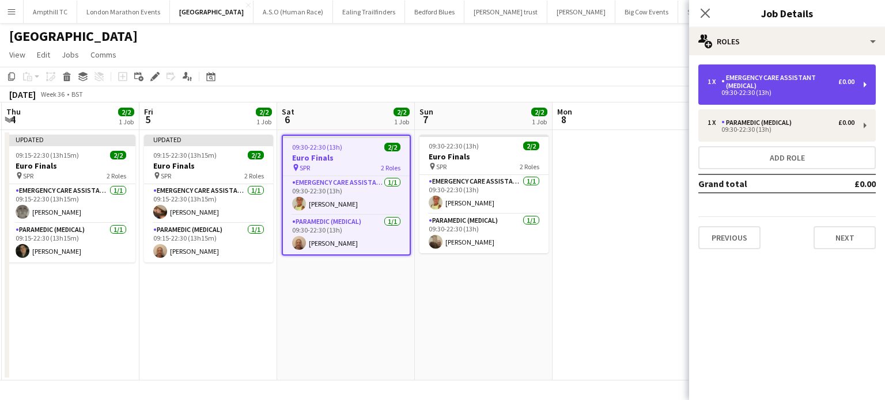
click at [794, 97] on div "1 x Emergency Care Assistant (Medical) £0.00 09:30-22:30 (13h)" at bounding box center [786, 85] width 177 height 40
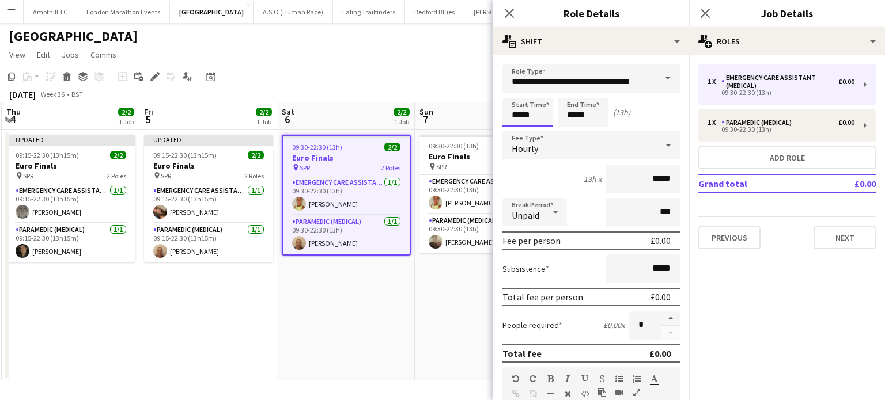
click at [532, 115] on input "*****" at bounding box center [527, 112] width 51 height 29
type input "*****"
click at [545, 131] on div at bounding box center [539, 133] width 23 height 12
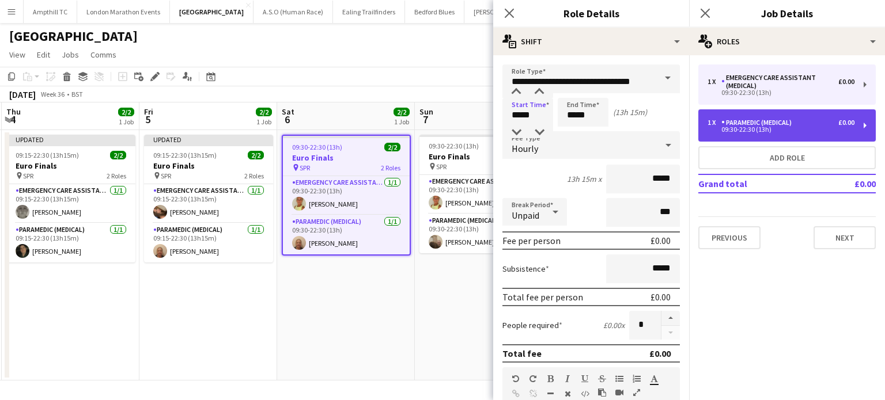
click at [749, 128] on div "09:30-22:30 (13h)" at bounding box center [780, 130] width 147 height 6
type input "**********"
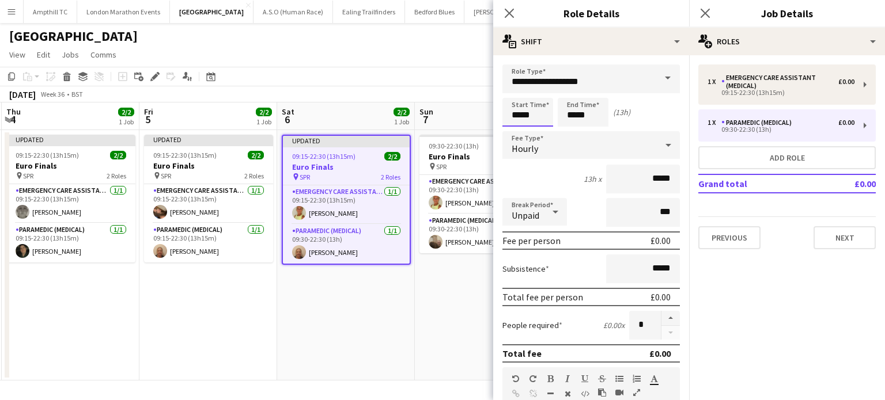
click at [543, 120] on input "*****" at bounding box center [527, 112] width 51 height 29
type input "*****"
click at [539, 132] on div at bounding box center [539, 133] width 23 height 12
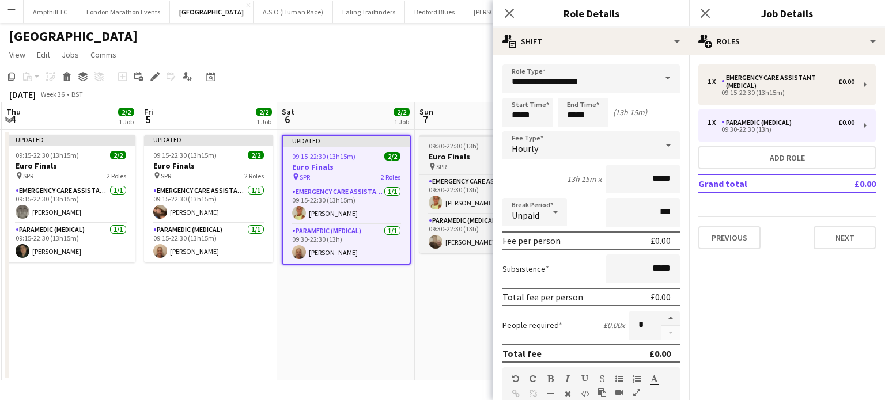
click at [470, 154] on h3 "Euro Finals" at bounding box center [483, 156] width 129 height 10
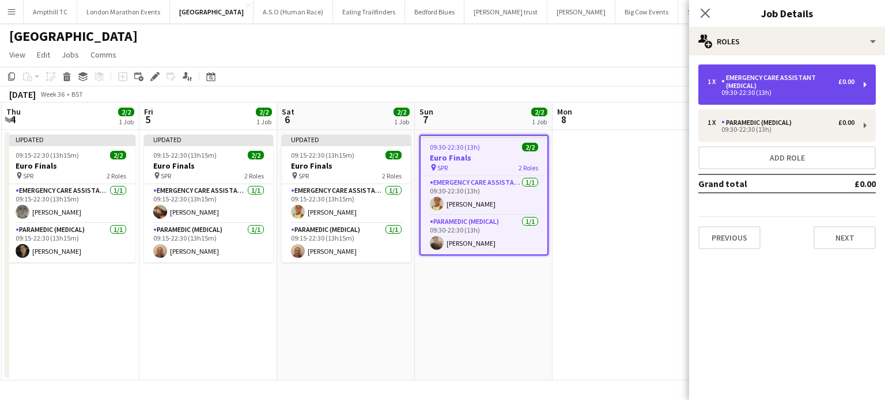
click at [797, 82] on div "Emergency Care Assistant (Medical)" at bounding box center [779, 82] width 117 height 16
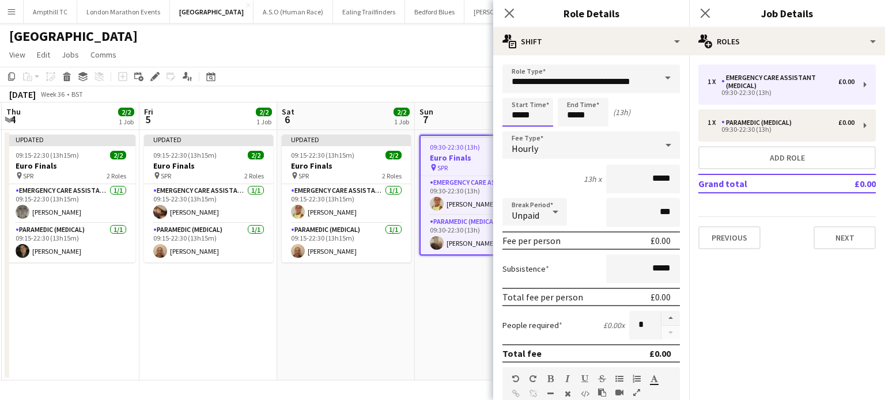
click at [539, 107] on input "*****" at bounding box center [527, 112] width 51 height 29
type input "*****"
click at [539, 128] on div at bounding box center [539, 133] width 23 height 12
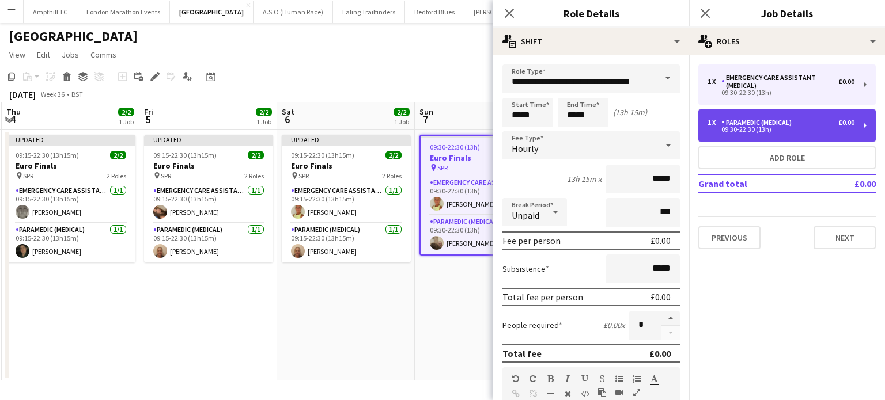
drag, startPoint x: 729, startPoint y: 128, endPoint x: 689, endPoint y: 137, distance: 40.8
click at [729, 128] on div "09:30-22:30 (13h)" at bounding box center [780, 130] width 147 height 6
type input "**********"
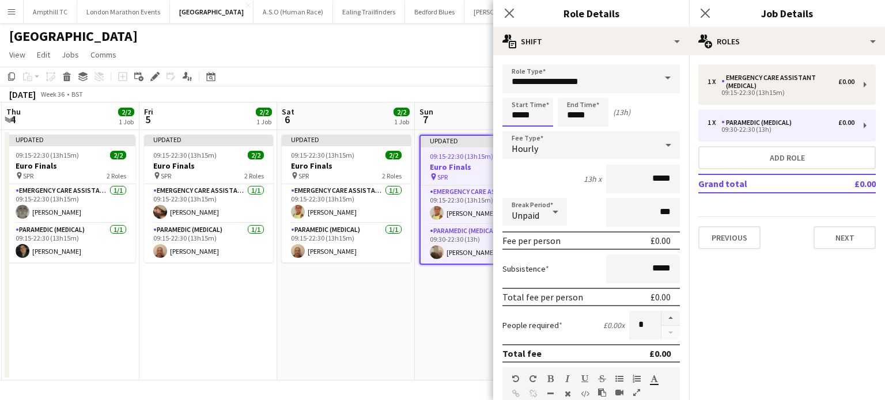
click at [537, 115] on input "*****" at bounding box center [527, 112] width 51 height 29
type input "*****"
click at [540, 134] on div at bounding box center [539, 133] width 23 height 12
click at [703, 11] on icon at bounding box center [704, 12] width 11 height 11
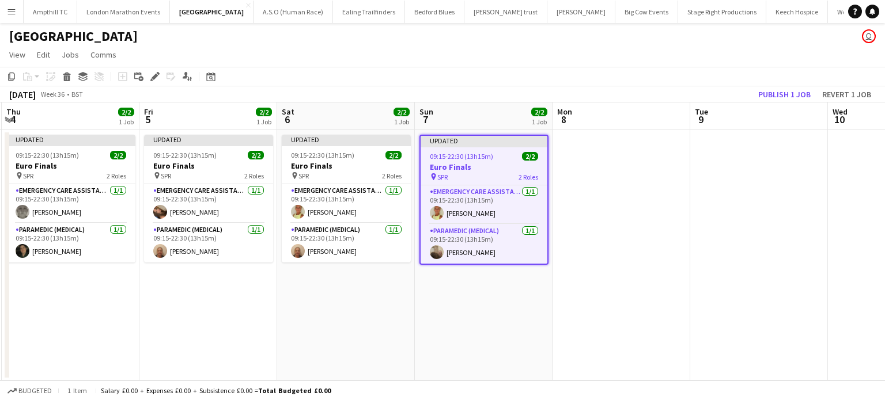
drag, startPoint x: 477, startPoint y: 293, endPoint x: 492, endPoint y: 283, distance: 18.7
click at [476, 293] on app-date-cell "Updated 09:15-22:30 (13h15m) 2/2 Euro Finals pin SPR 2 Roles Emergency Care Ass…" at bounding box center [484, 255] width 138 height 251
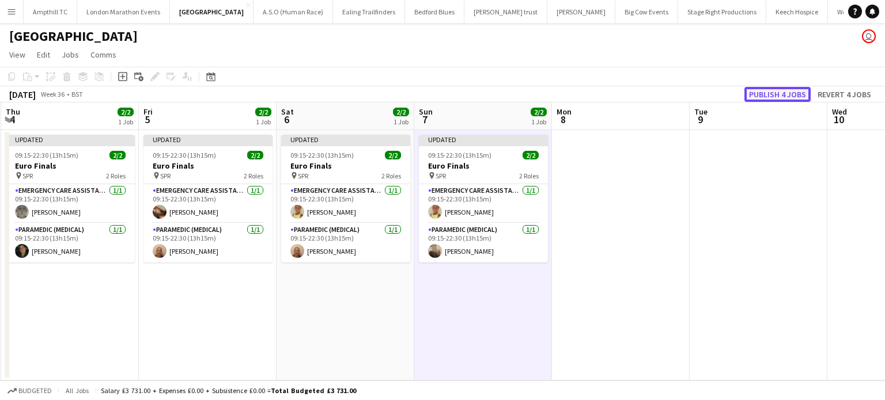
click at [798, 93] on button "Publish 4 jobs" at bounding box center [777, 94] width 66 height 15
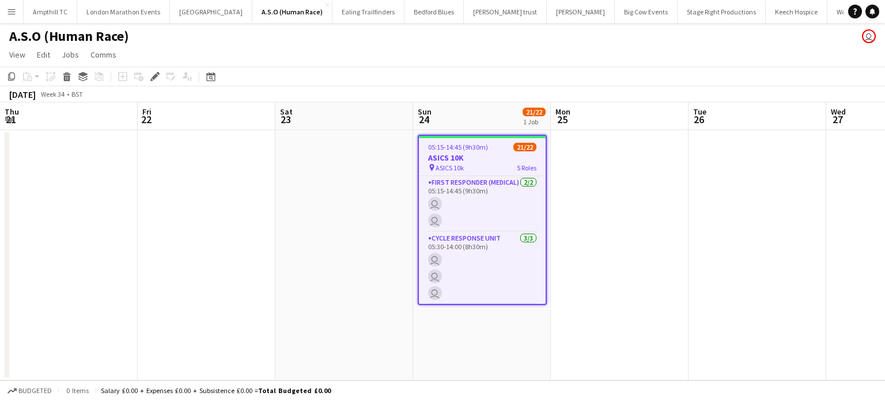
scroll to position [0, 396]
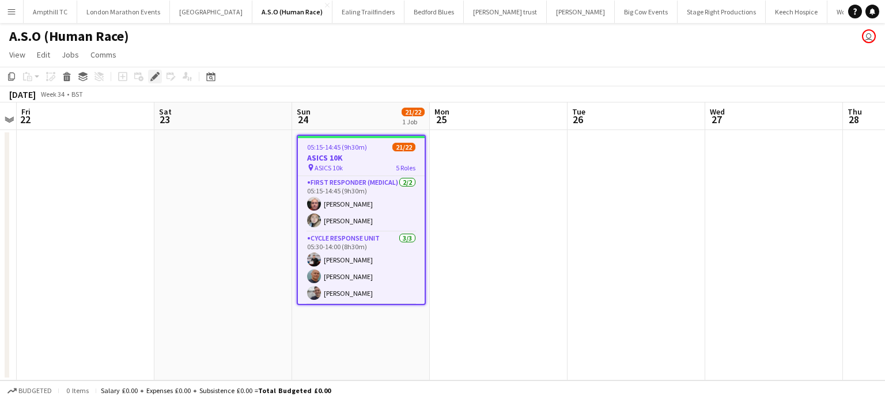
drag, startPoint x: 158, startPoint y: 78, endPoint x: 355, endPoint y: 110, distance: 198.9
click at [158, 78] on icon "Edit" at bounding box center [154, 76] width 9 height 9
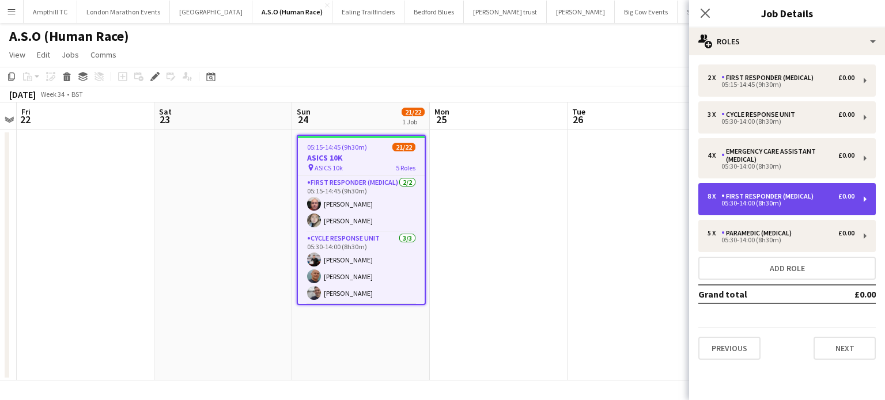
click at [826, 202] on div "05:30-14:00 (8h30m)" at bounding box center [780, 203] width 147 height 6
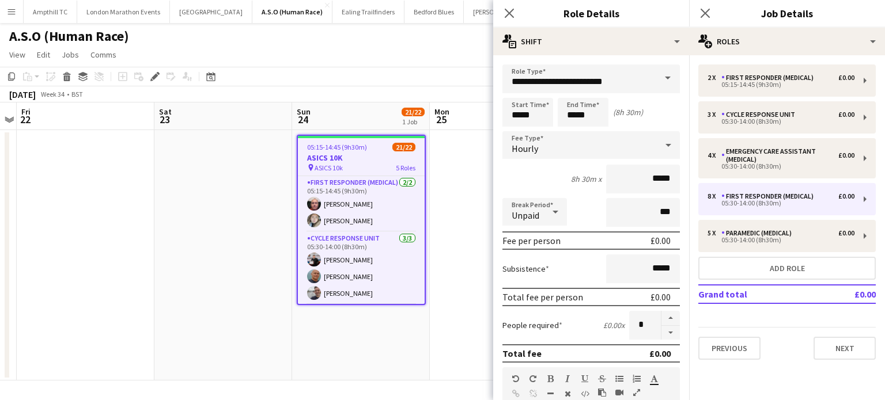
click at [661, 331] on button "button" at bounding box center [670, 333] width 18 height 14
type input "*"
click at [712, 12] on app-icon "Close pop-in" at bounding box center [705, 13] width 17 height 17
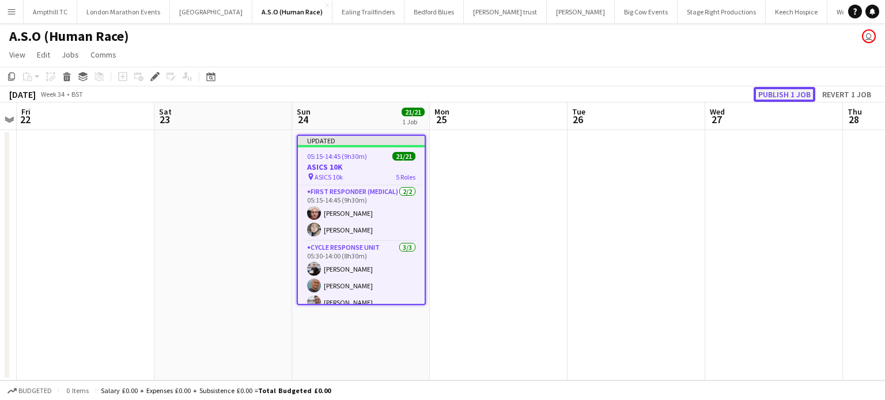
click at [770, 92] on button "Publish 1 job" at bounding box center [784, 94] width 62 height 15
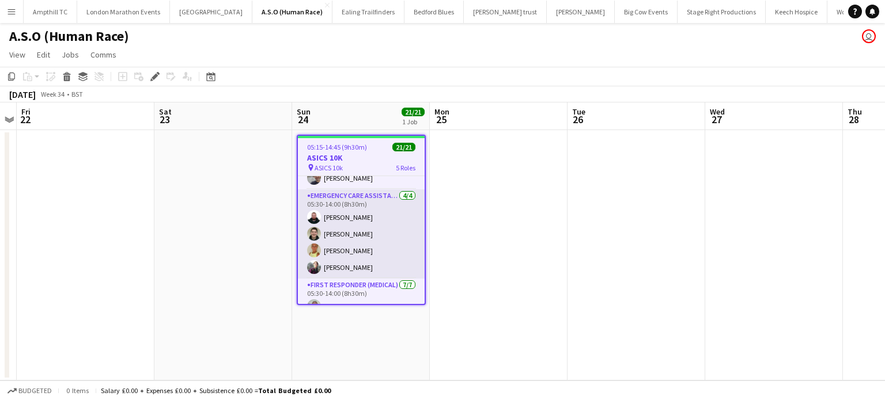
scroll to position [0, 0]
